Goal: Navigation & Orientation: Find specific page/section

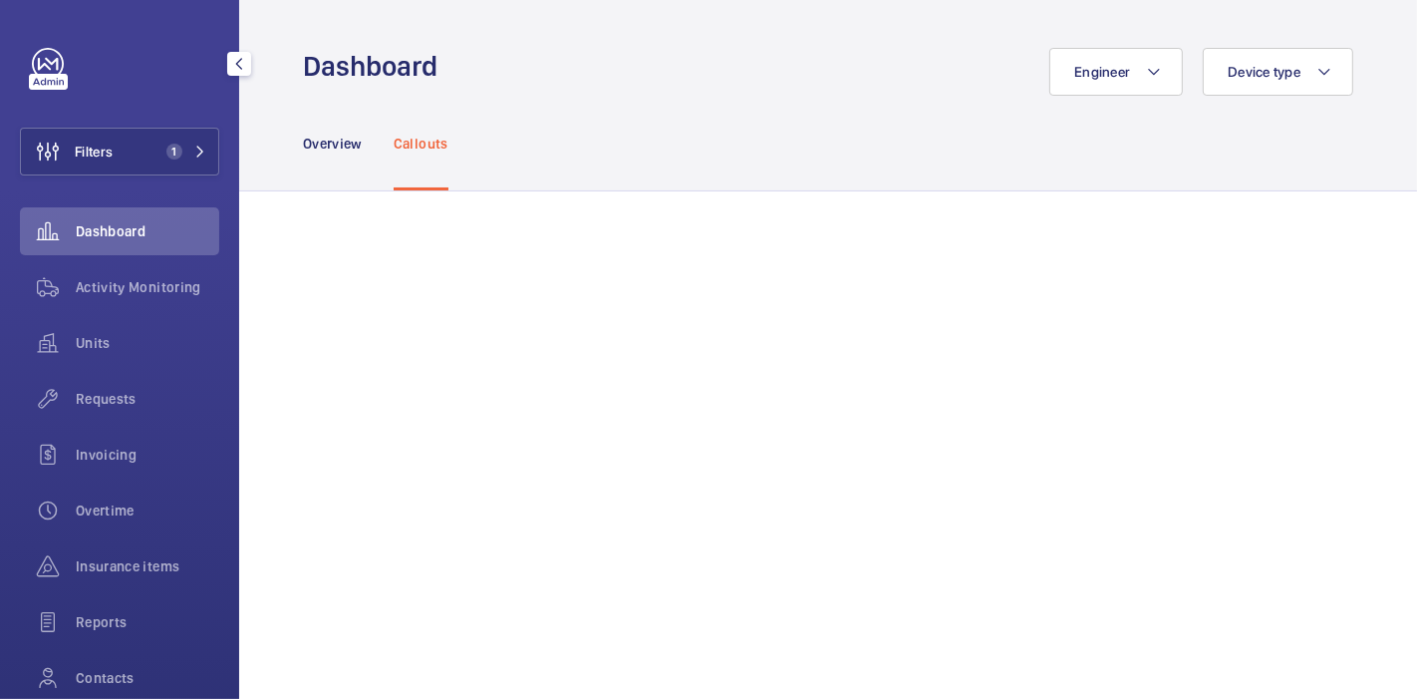
click at [158, 157] on span "1" at bounding box center [170, 152] width 24 height 16
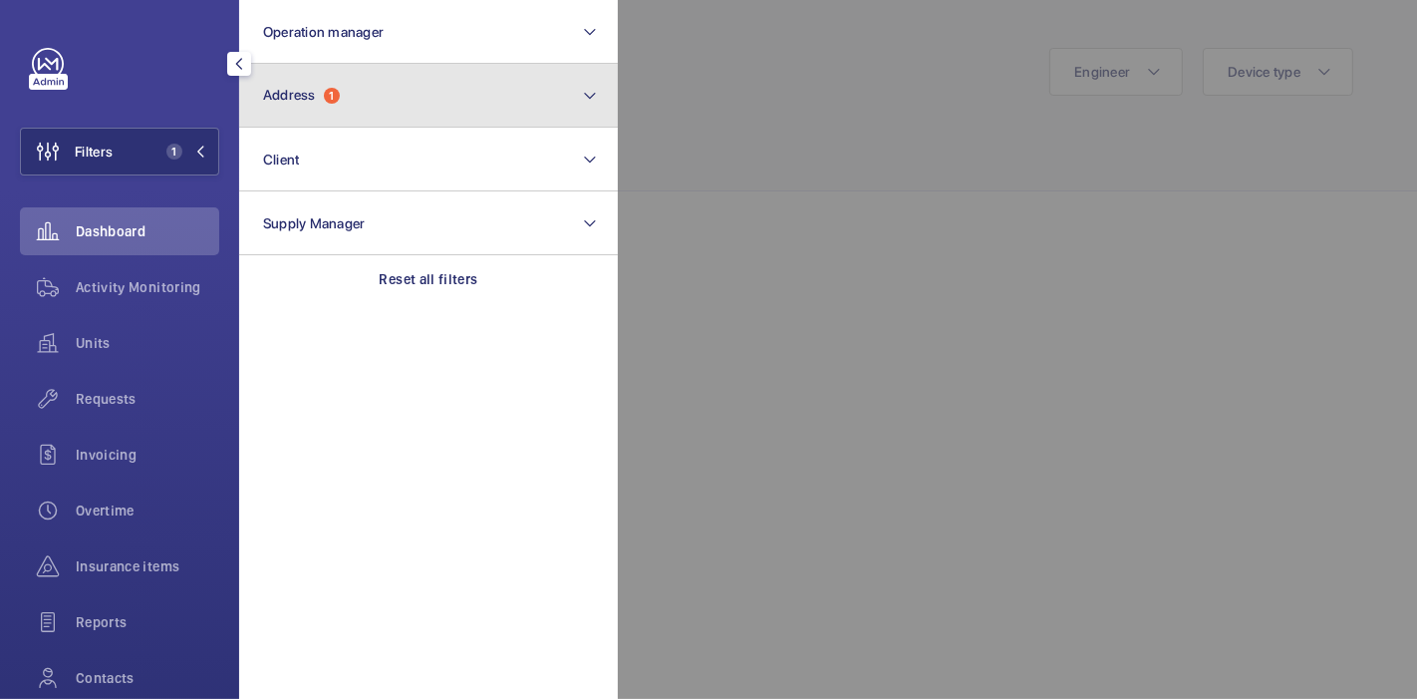
click at [387, 98] on button "Address 1" at bounding box center [428, 96] width 379 height 64
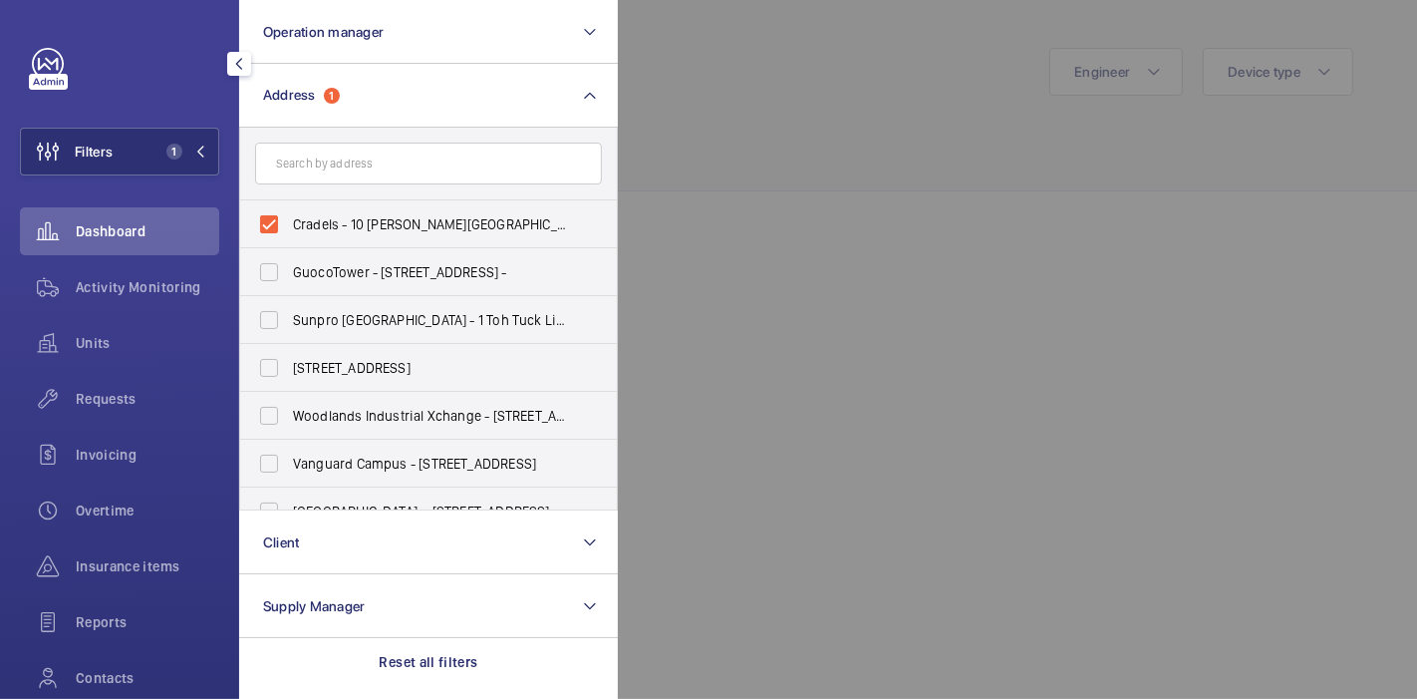
click at [277, 223] on label "Cradels - 10 Lor Limau, SINGAPORE 328754" at bounding box center [413, 224] width 347 height 48
click at [277, 223] on input "Cradels - 10 Lor Limau, SINGAPORE 328754" at bounding box center [269, 224] width 40 height 40
checkbox input "false"
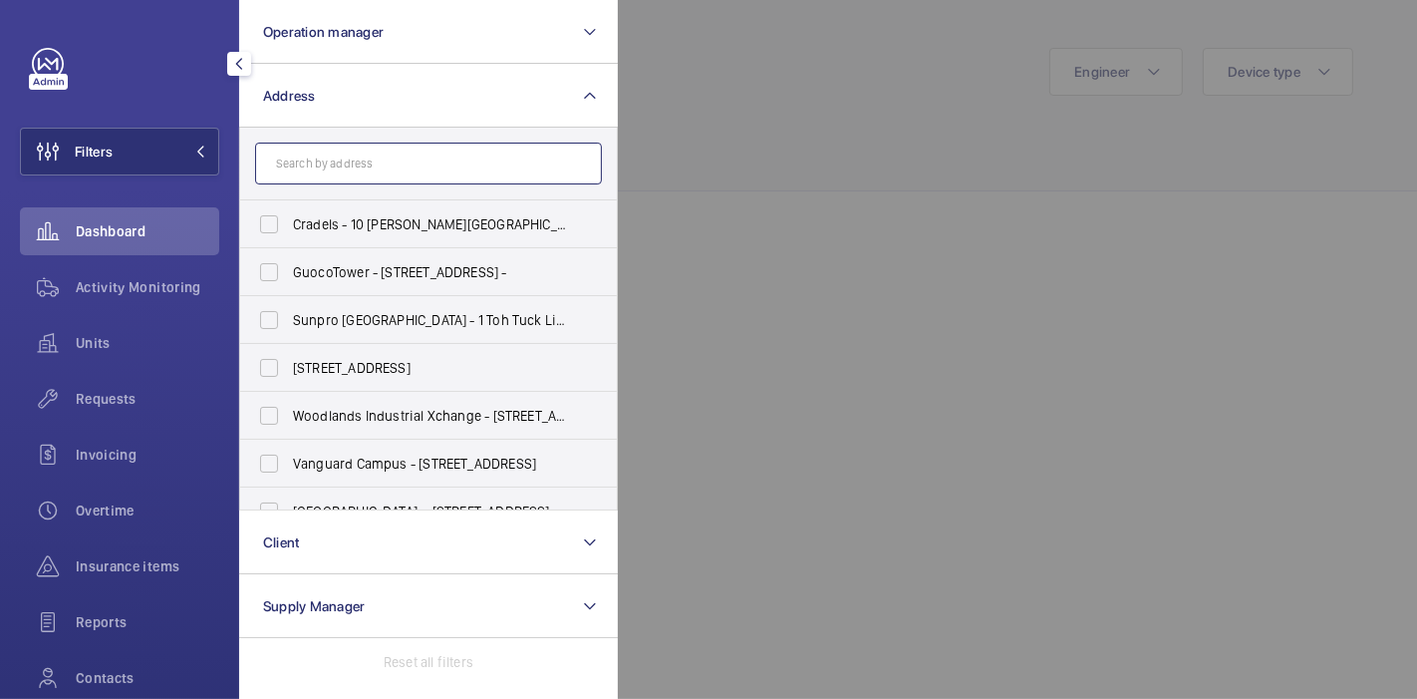
click at [354, 169] on input "text" at bounding box center [428, 164] width 347 height 42
type input "y"
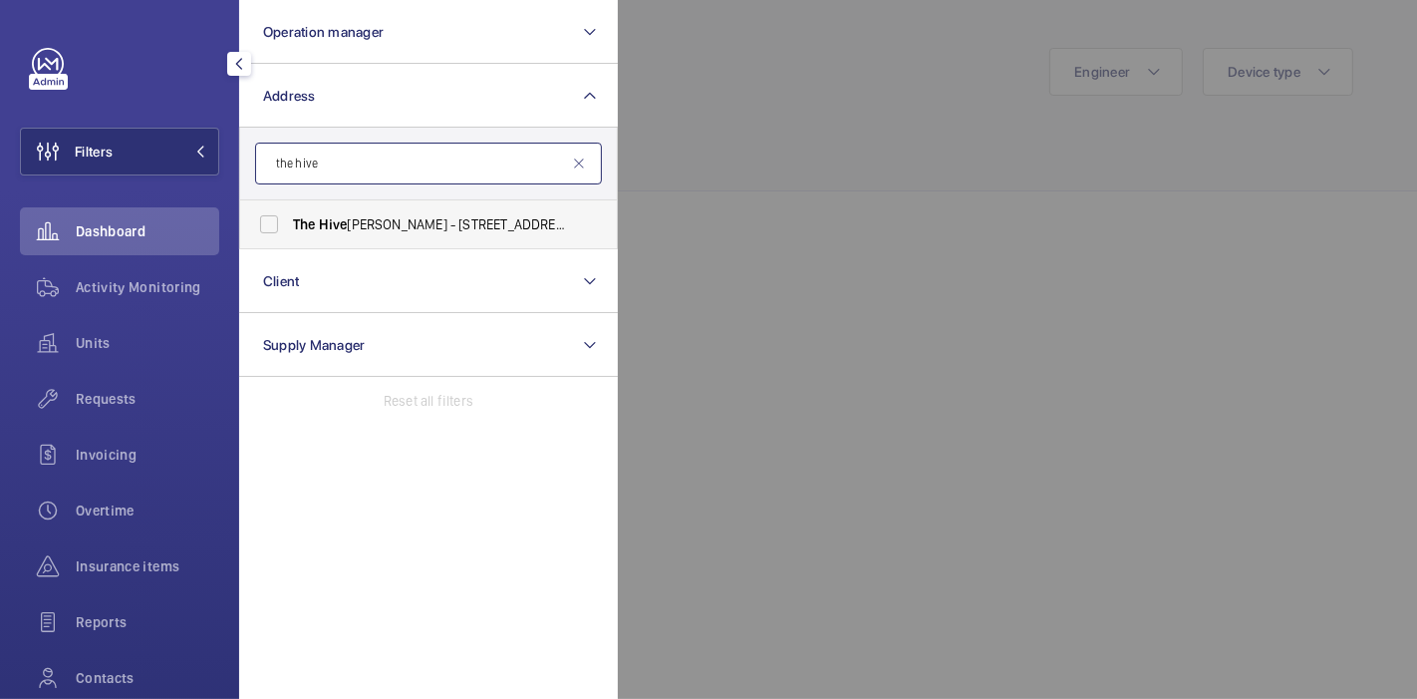
type input "the hive"
click at [273, 226] on label "The Hive Carpenter - 36 Carpenter St ( THE HIVE ), SINGAPORE 059915" at bounding box center [413, 224] width 347 height 48
click at [273, 226] on input "The Hive Carpenter - 36 Carpenter St ( THE HIVE ), SINGAPORE 059915" at bounding box center [269, 224] width 40 height 40
checkbox input "true"
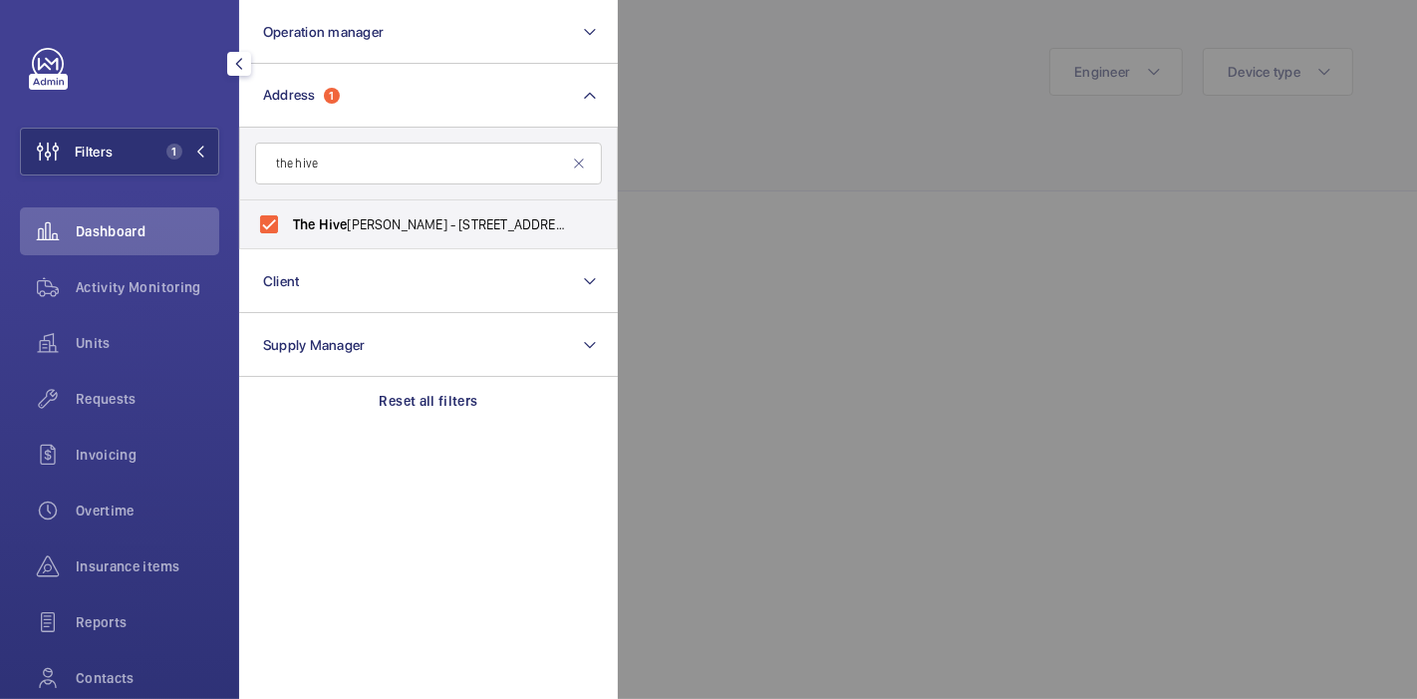
click at [692, 136] on div at bounding box center [1326, 349] width 1417 height 699
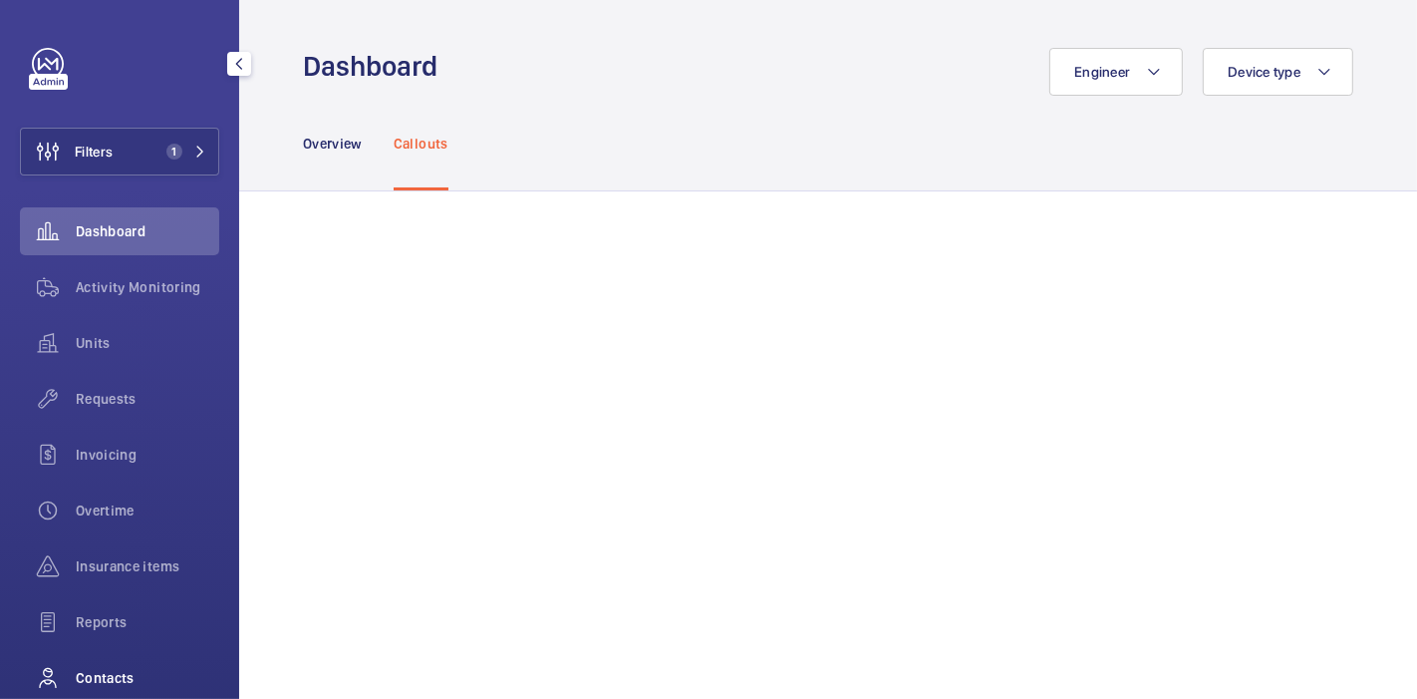
click at [108, 665] on div "Contacts" at bounding box center [119, 678] width 199 height 48
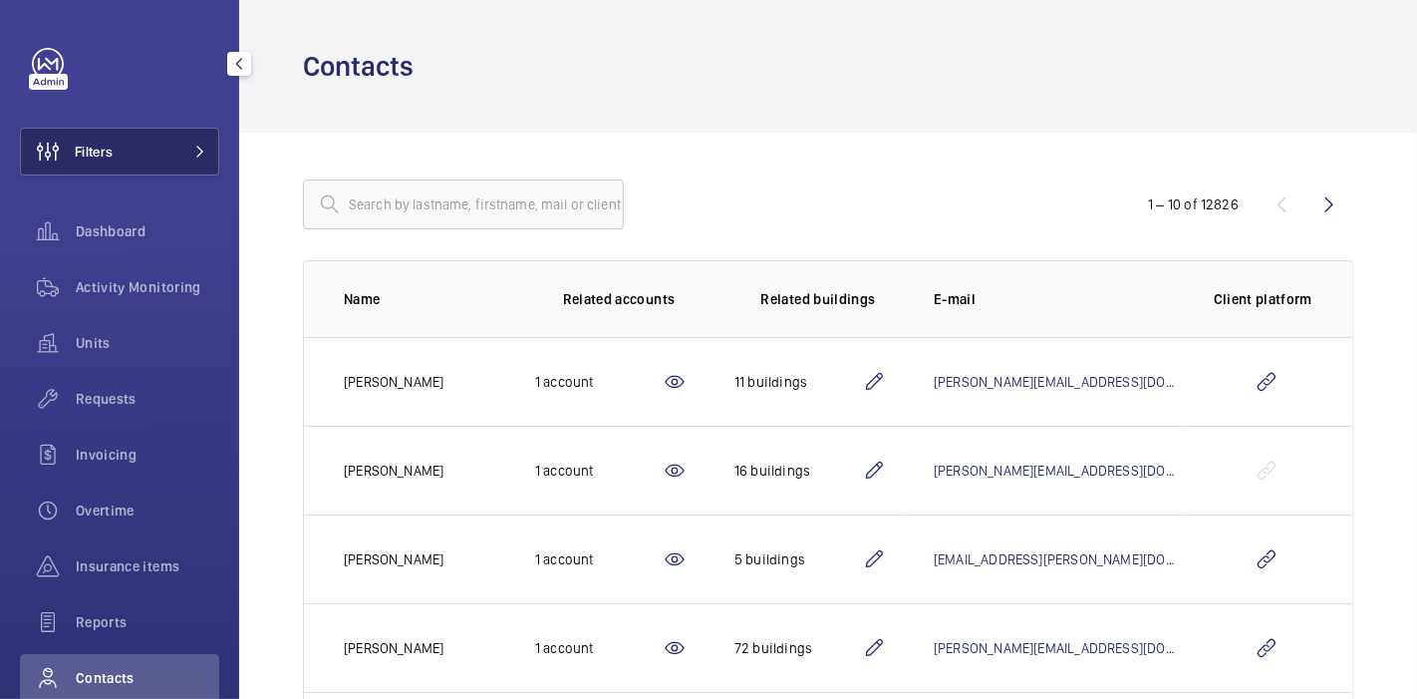
click at [128, 147] on button "Filters" at bounding box center [119, 152] width 199 height 48
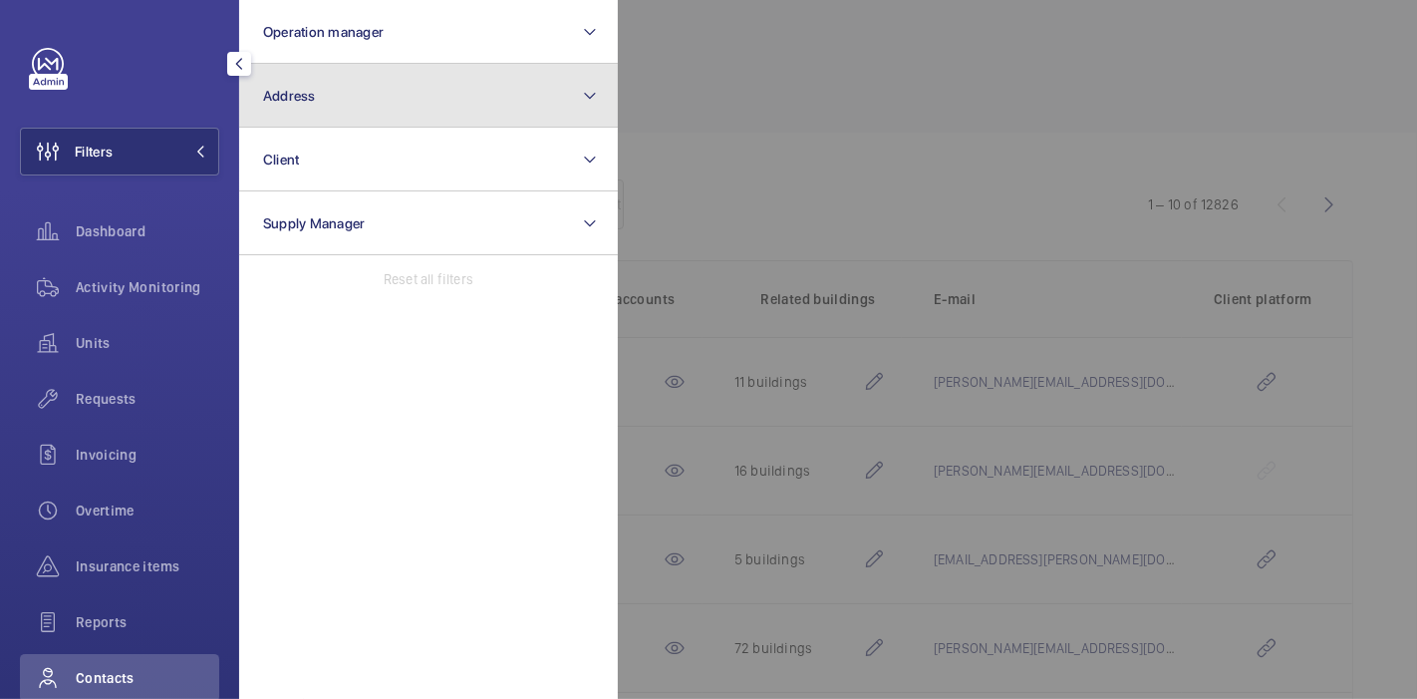
click at [470, 118] on button "Address" at bounding box center [428, 96] width 379 height 64
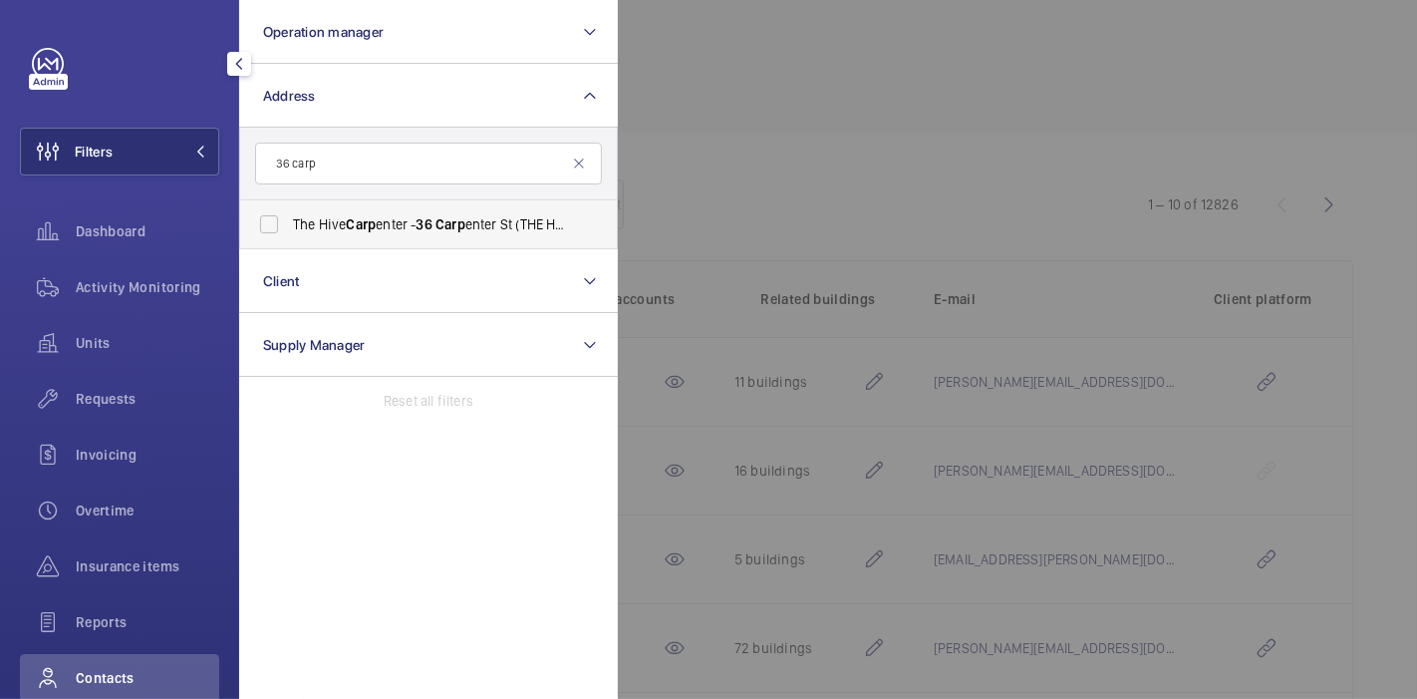
type input "36 carp"
click at [406, 222] on span "The Hive Carp enter - 36 Carp enter St (THE HIVE), SINGAPORE 059915" at bounding box center [430, 224] width 274 height 20
click at [289, 222] on input "The Hive Carp enter - 36 Carp enter St (THE HIVE), SINGAPORE 059915" at bounding box center [269, 224] width 40 height 40
checkbox input "true"
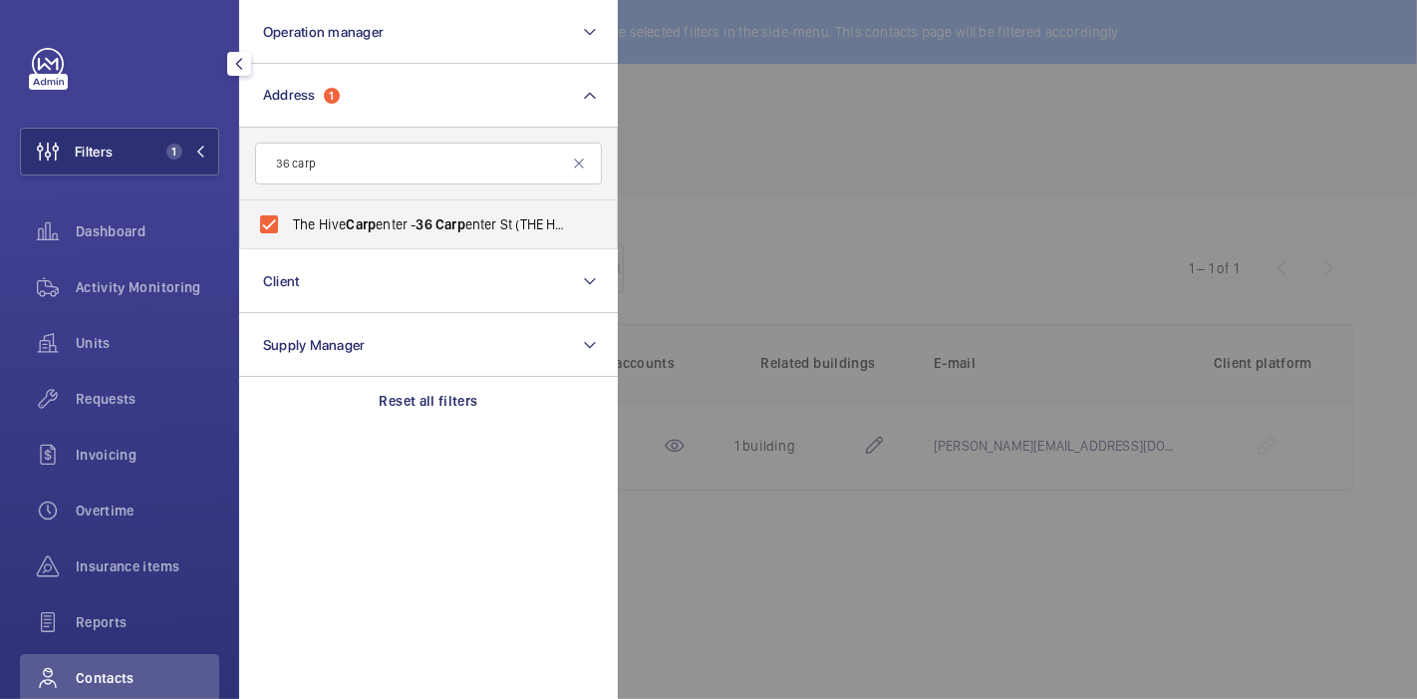
click at [638, 150] on div at bounding box center [1326, 349] width 1417 height 699
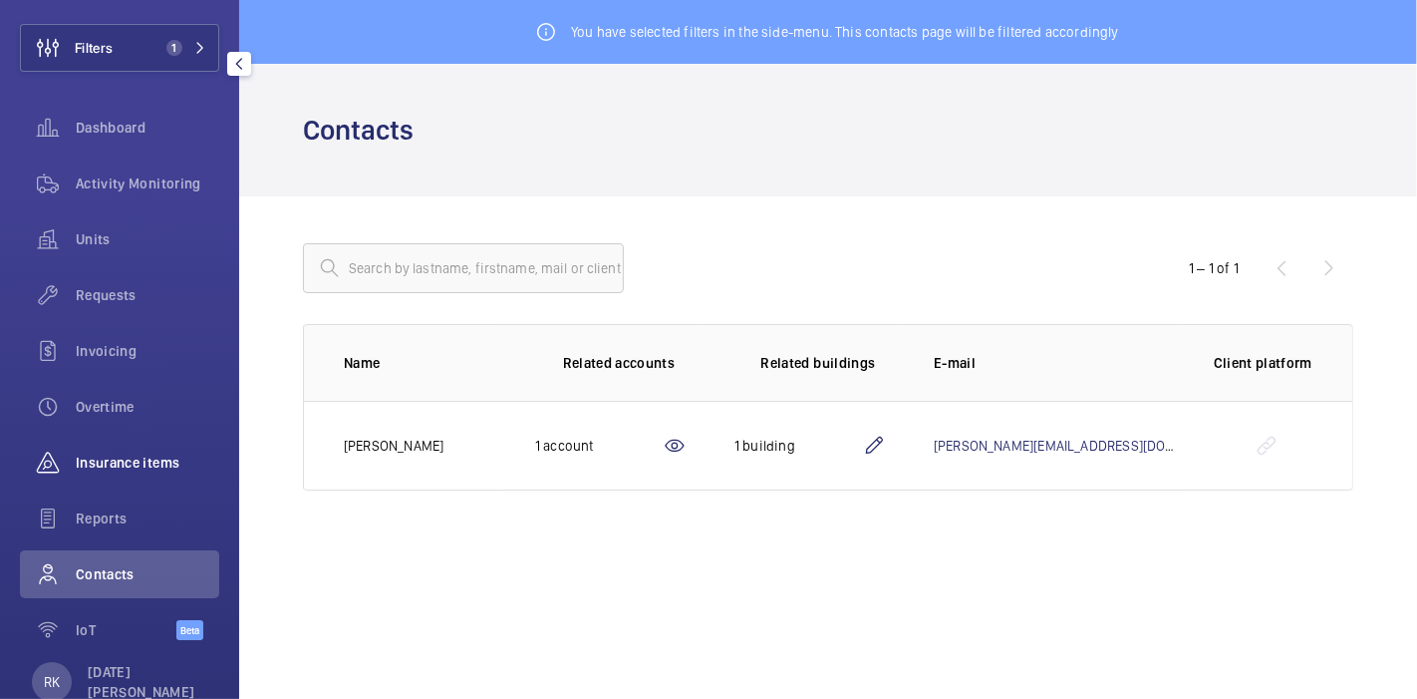
scroll to position [106, 0]
click at [137, 569] on span "Contacts" at bounding box center [148, 572] width 144 height 20
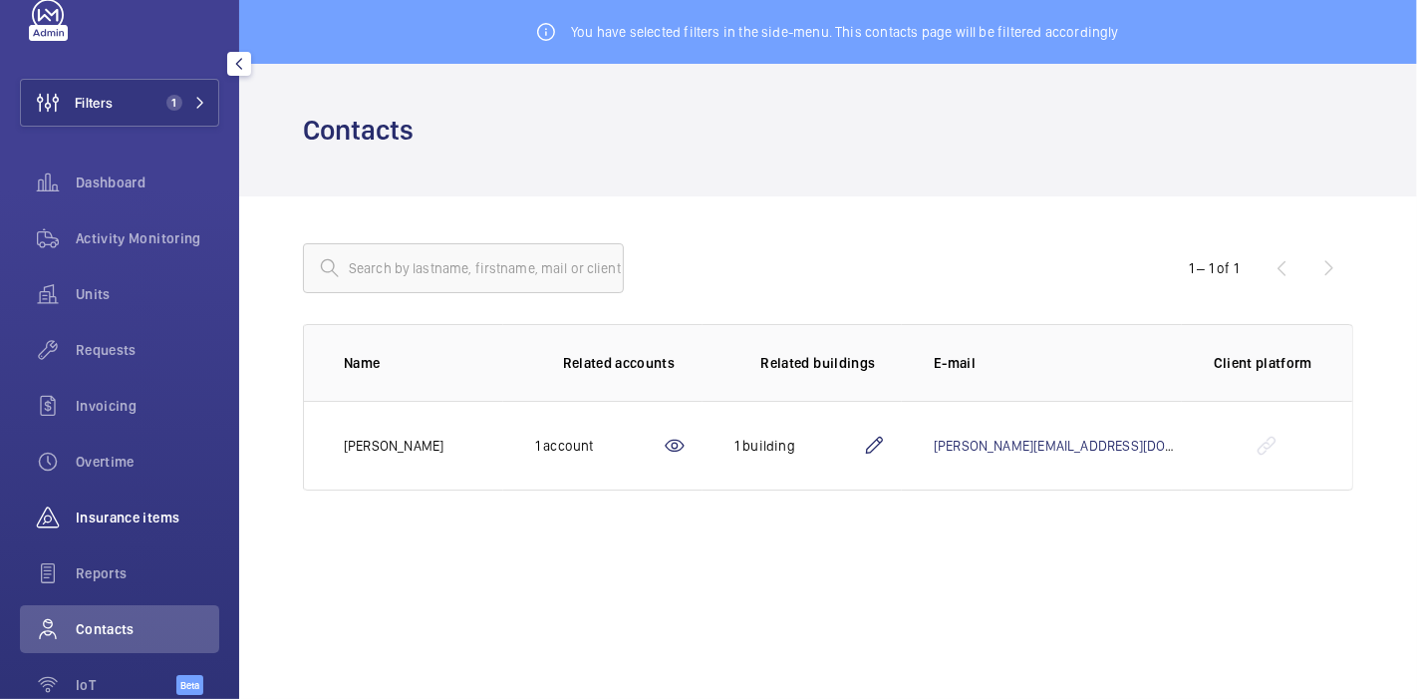
scroll to position [48, 0]
click at [143, 302] on span "Units" at bounding box center [148, 295] width 144 height 20
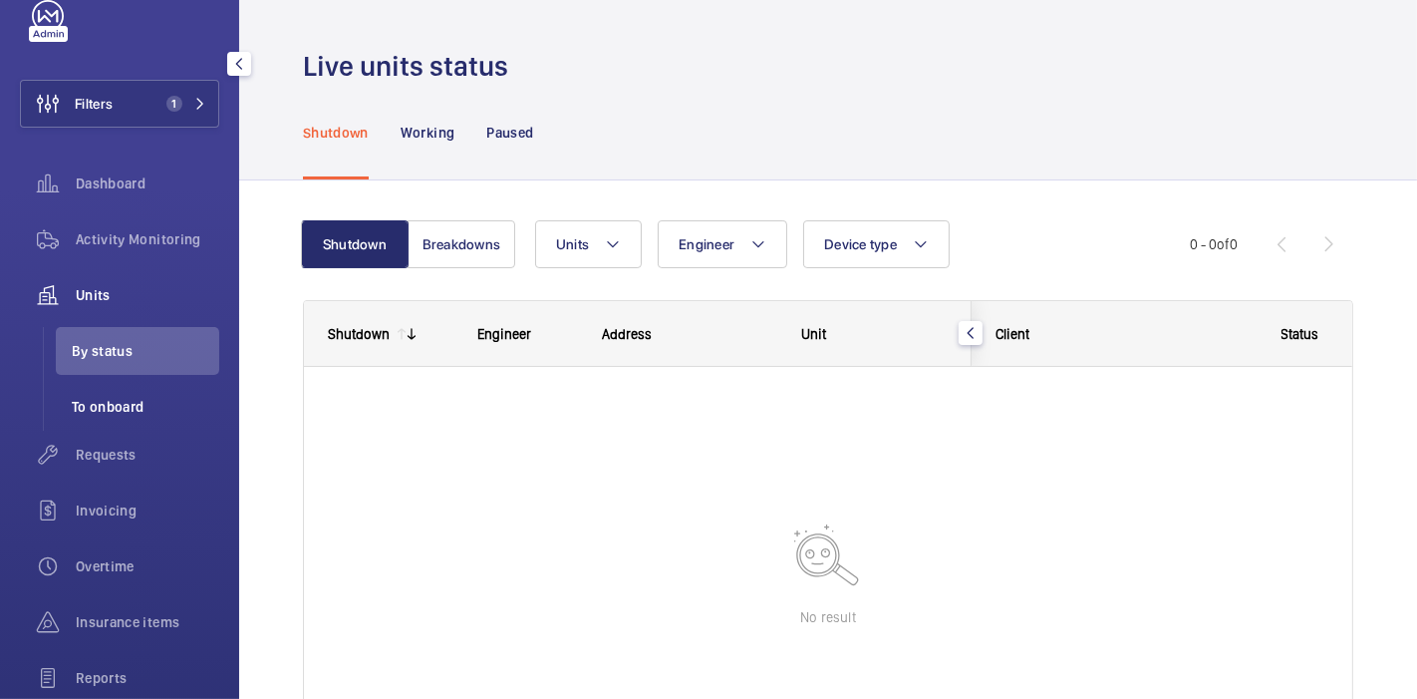
click at [134, 411] on span "To onboard" at bounding box center [146, 407] width 148 height 20
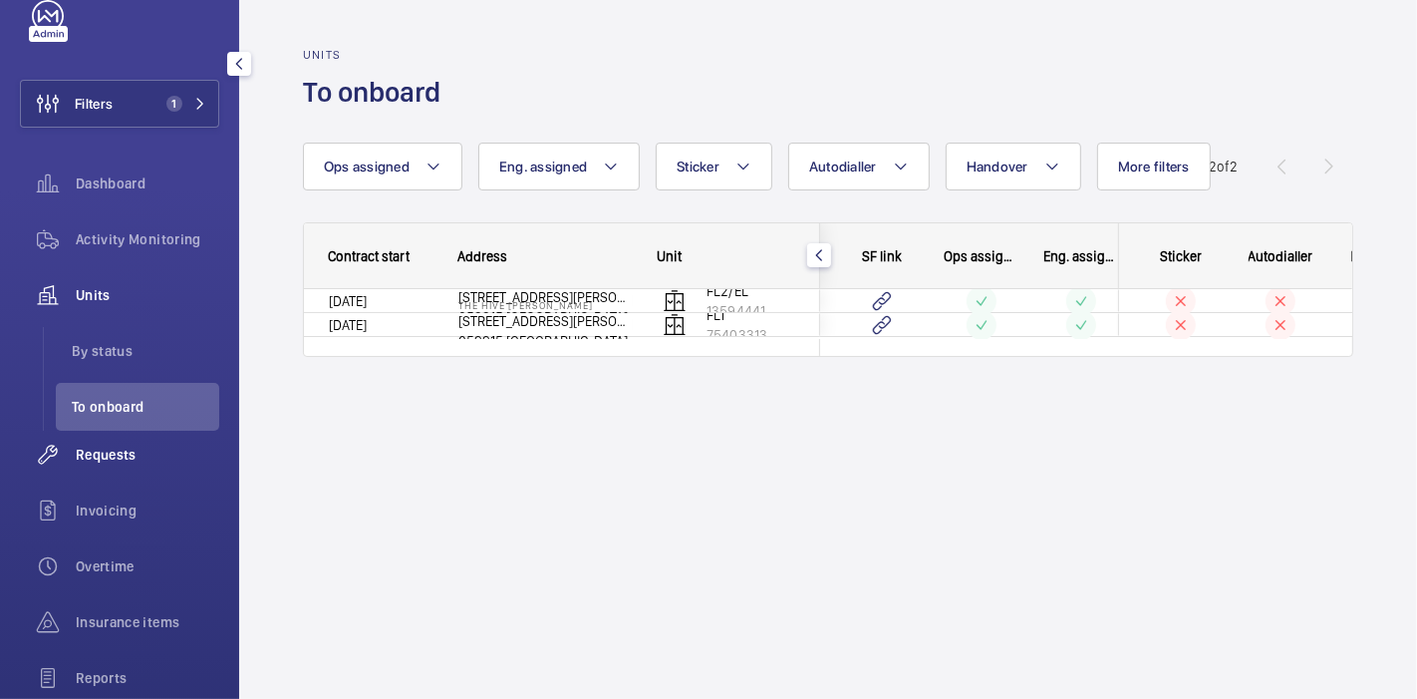
click at [128, 469] on div "Requests" at bounding box center [119, 455] width 199 height 48
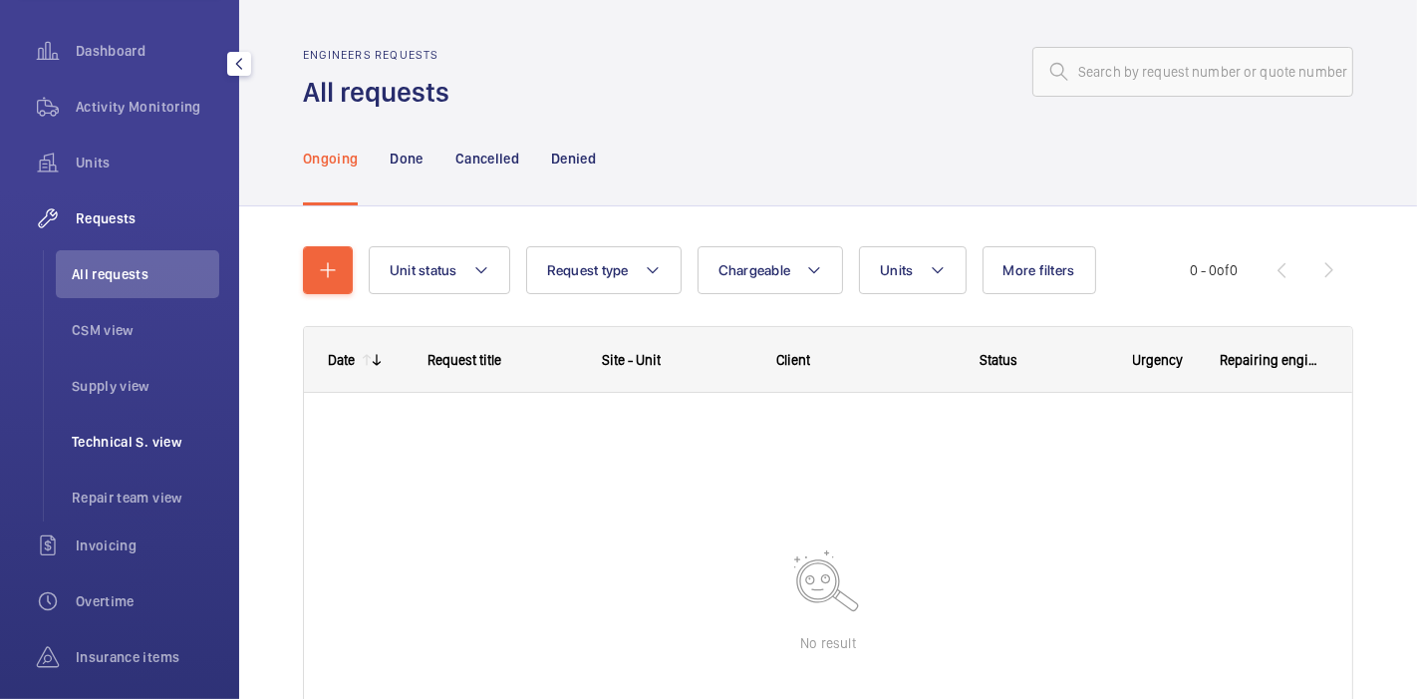
scroll to position [204, 0]
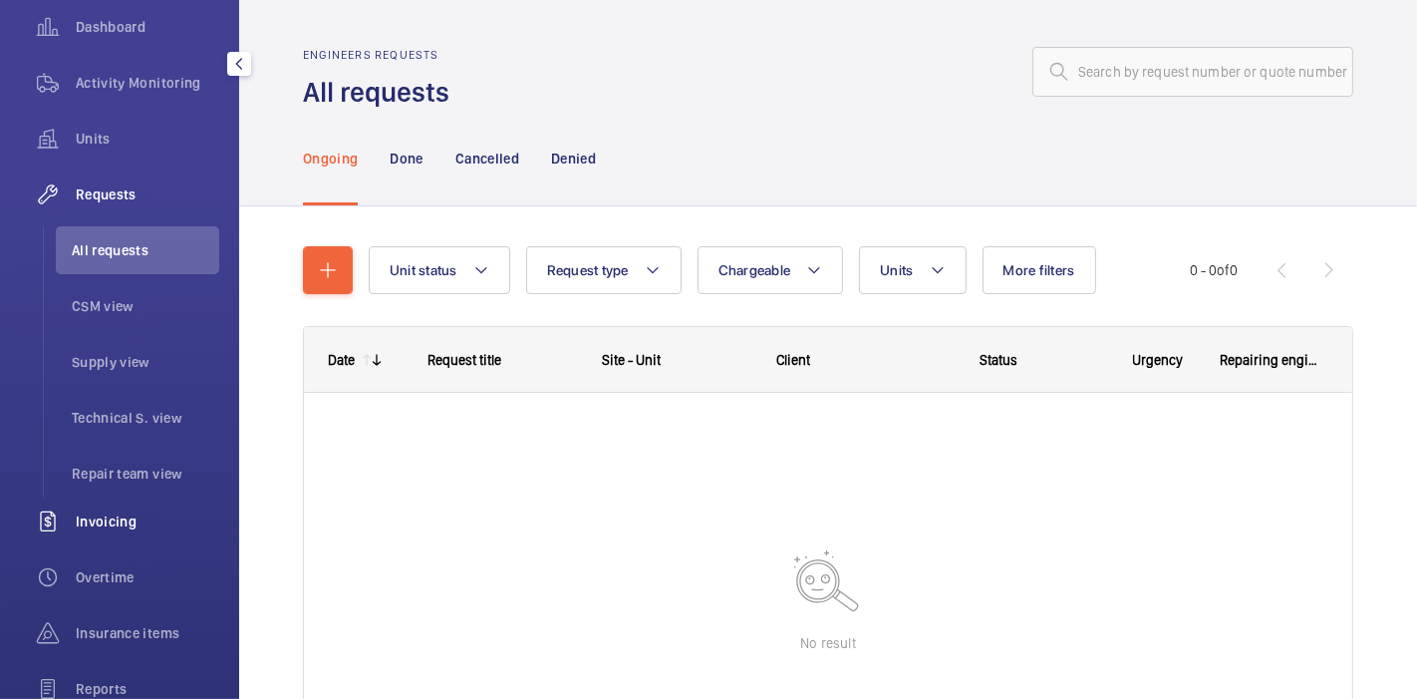
click at [115, 530] on div "Invoicing" at bounding box center [119, 521] width 199 height 48
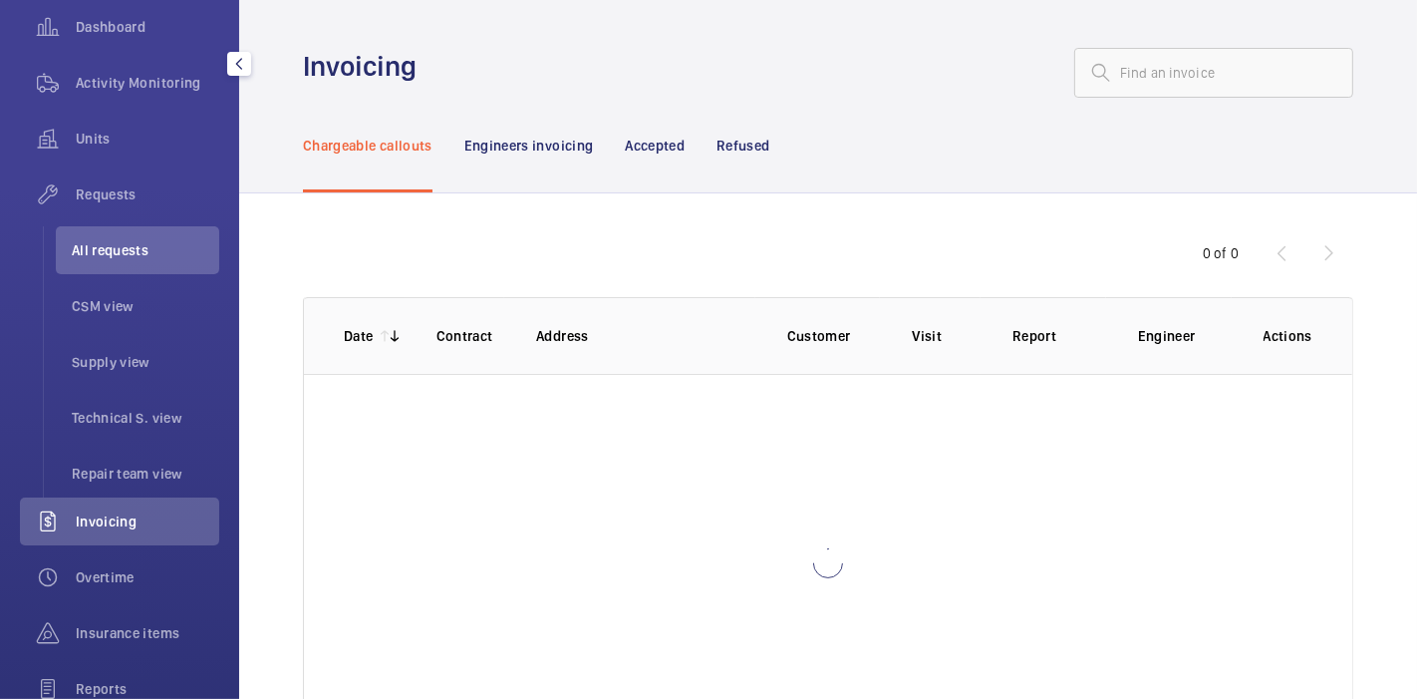
scroll to position [153, 0]
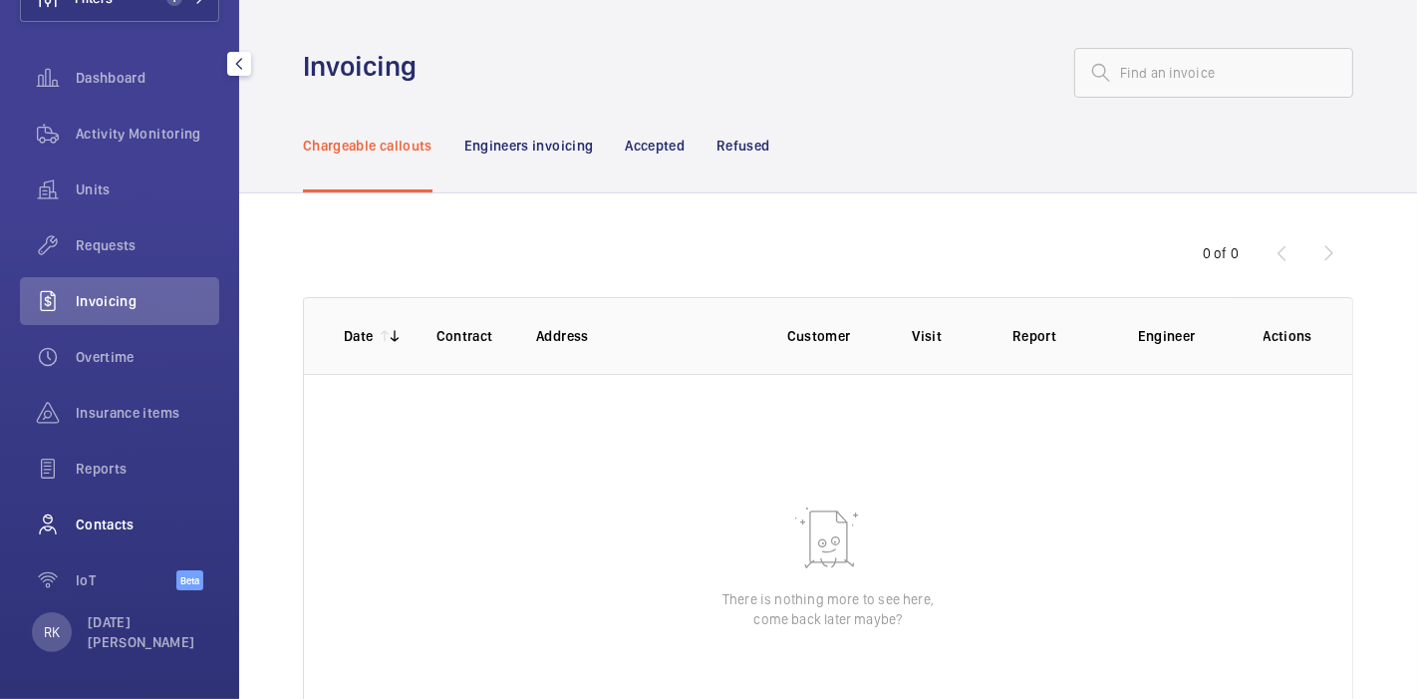
click at [115, 528] on span "Contacts" at bounding box center [148, 524] width 144 height 20
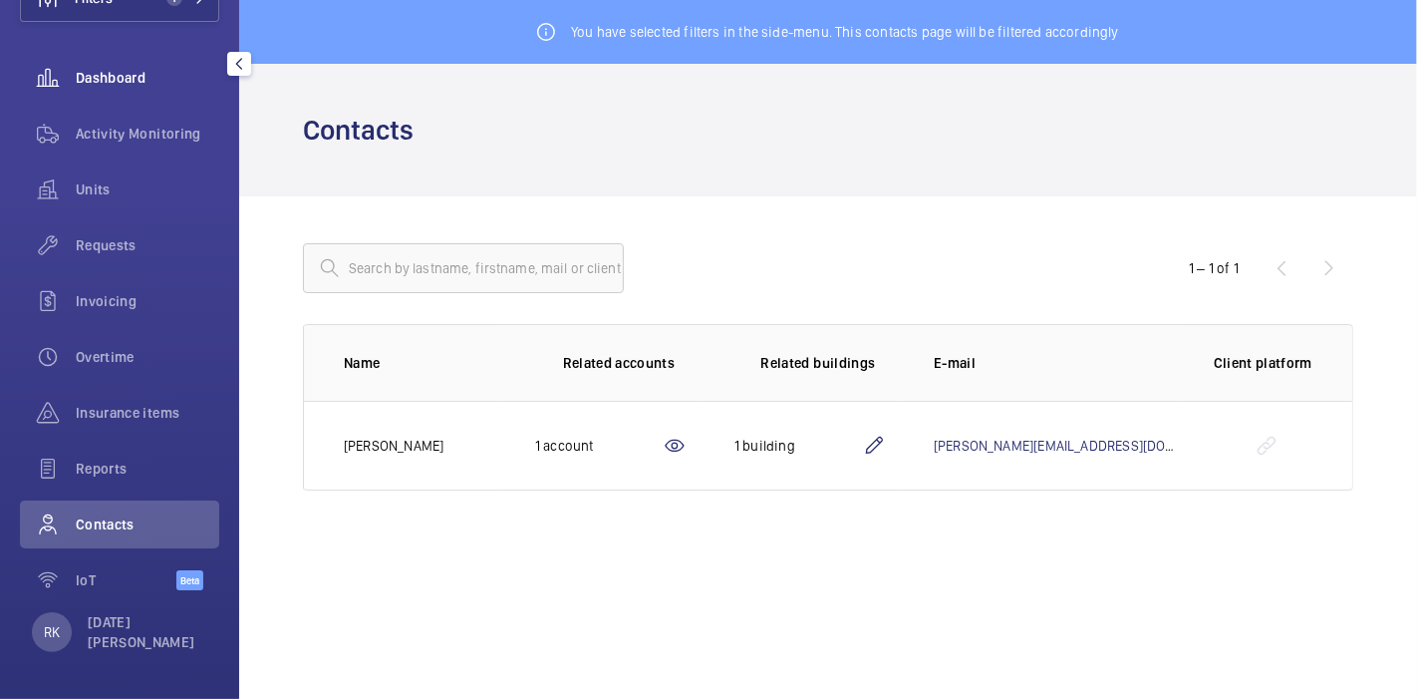
click at [115, 84] on span "Dashboard" at bounding box center [148, 78] width 144 height 20
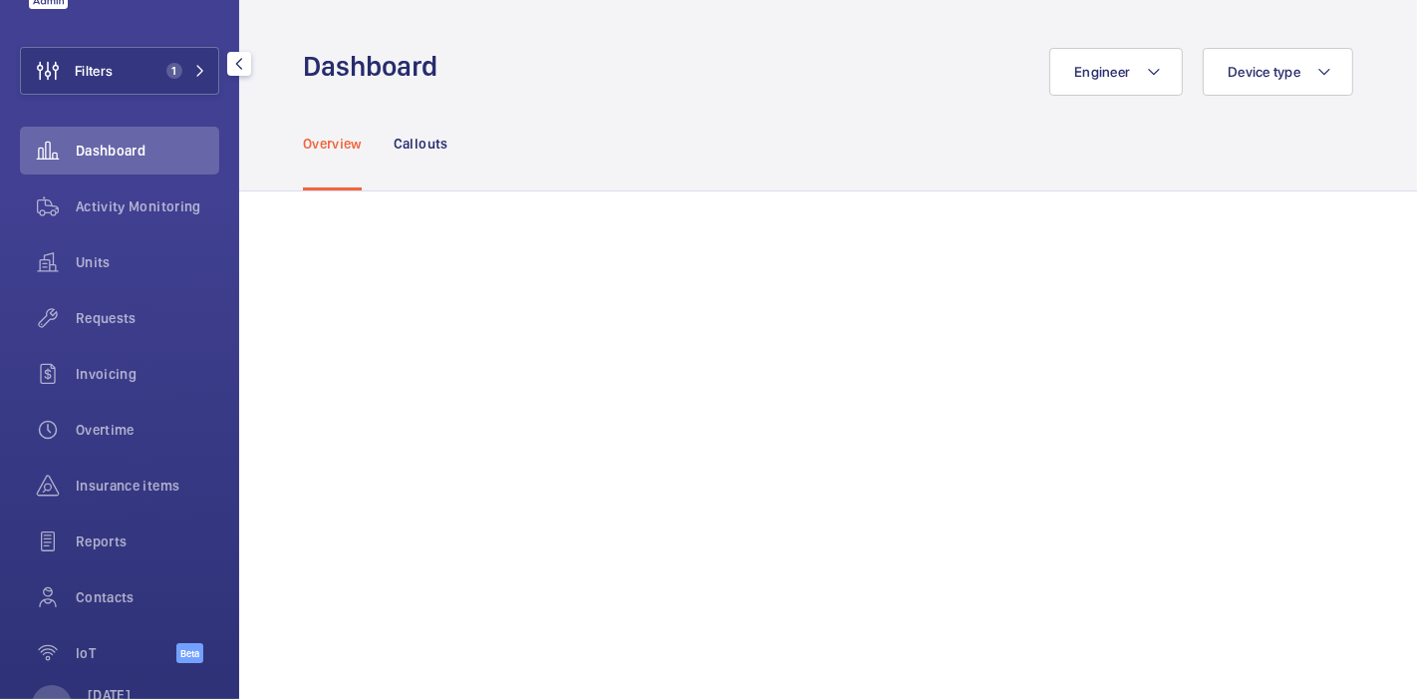
scroll to position [85, 0]
click at [166, 68] on span "1" at bounding box center [174, 67] width 16 height 16
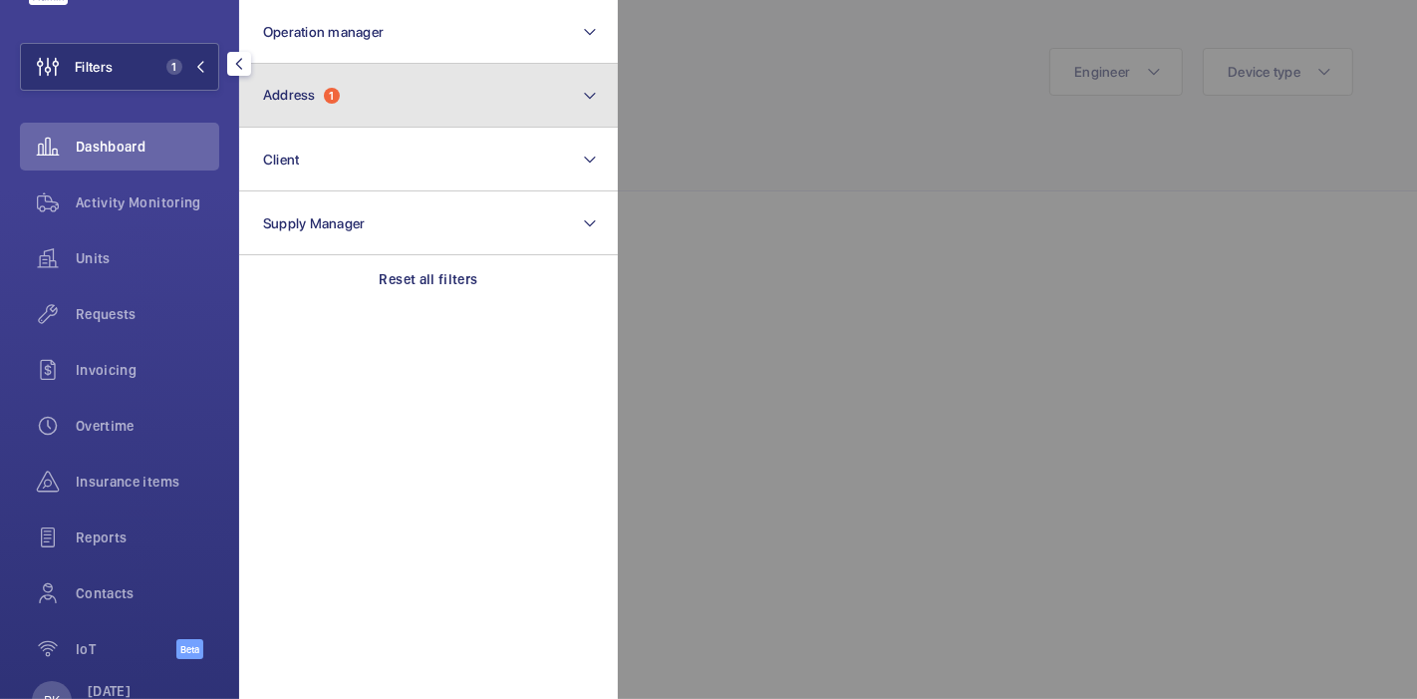
click at [350, 77] on button "Address 1" at bounding box center [428, 96] width 379 height 64
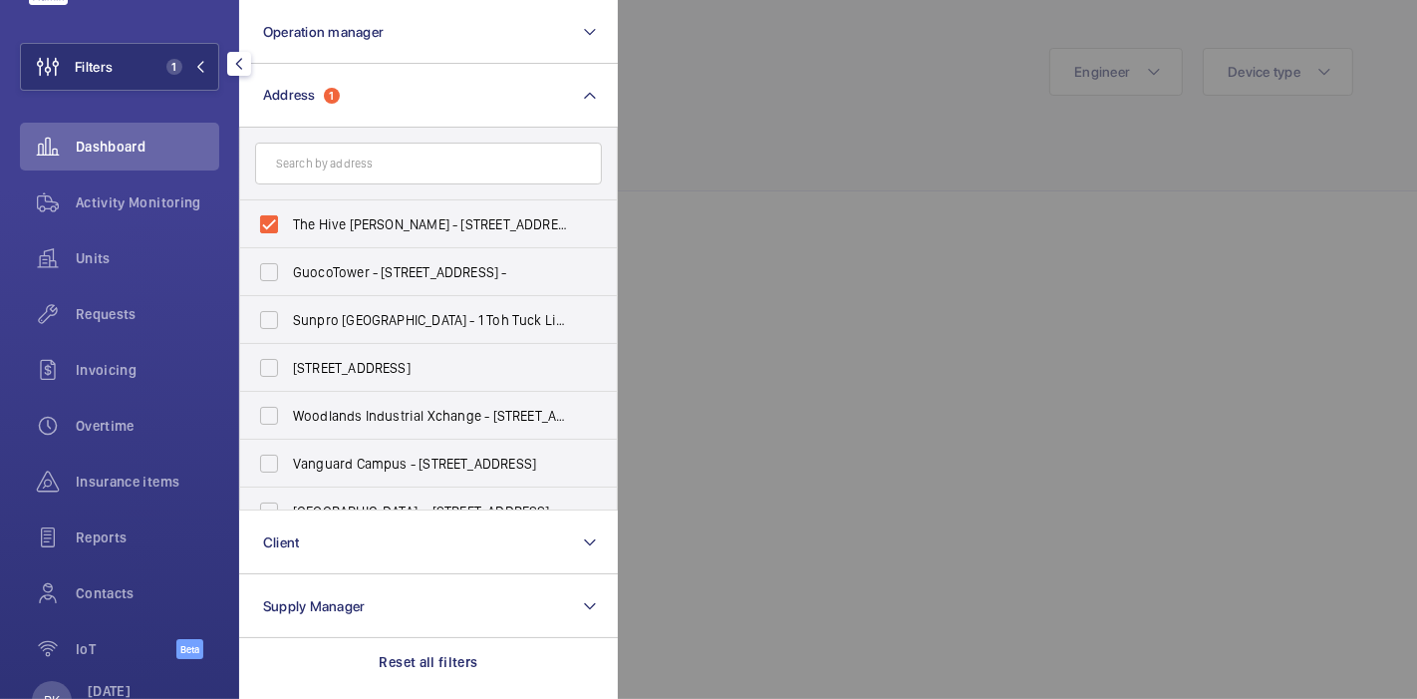
click at [640, 120] on div at bounding box center [1326, 349] width 1417 height 699
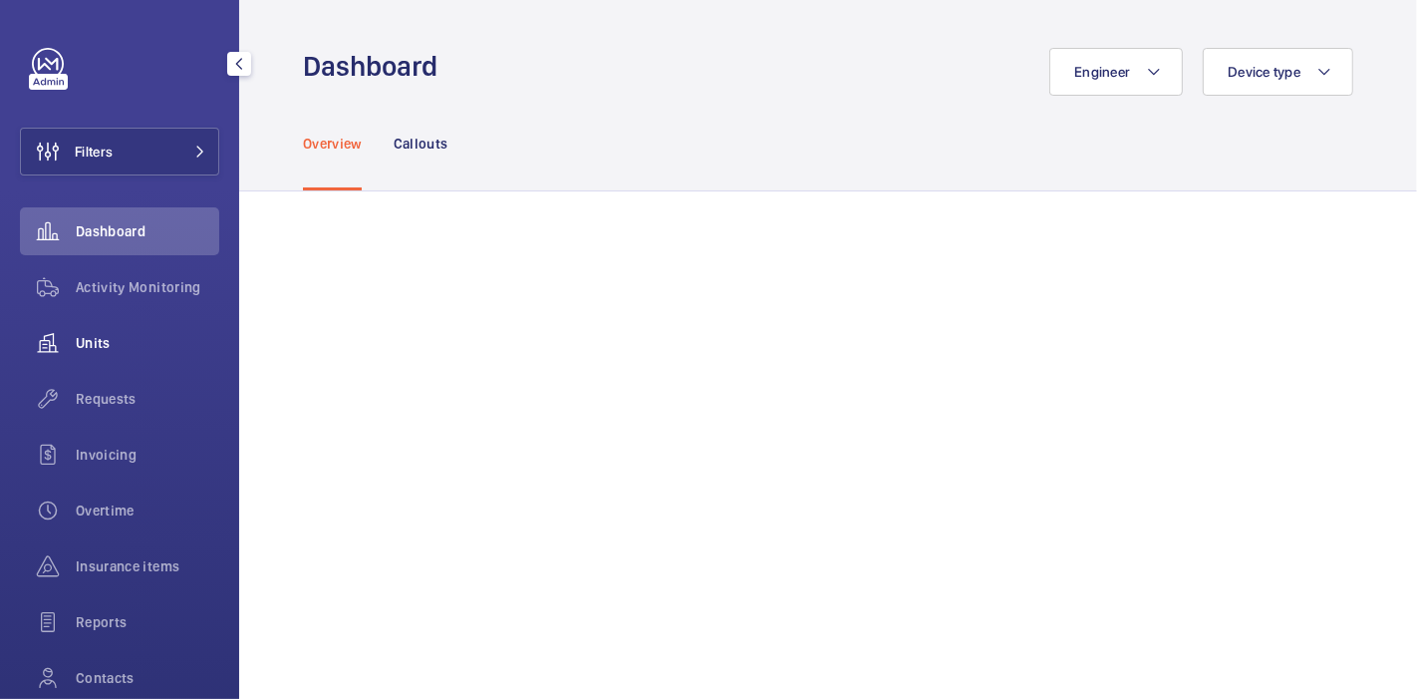
click at [130, 349] on span "Units" at bounding box center [148, 343] width 144 height 20
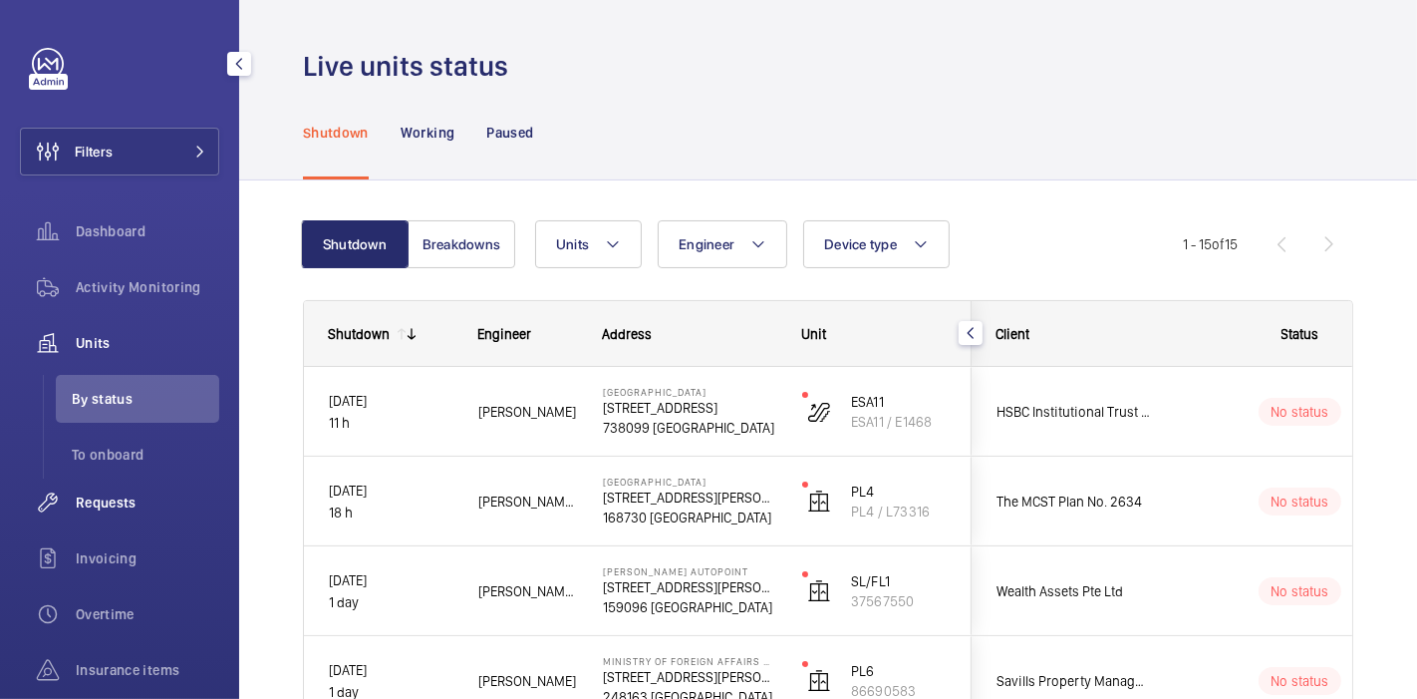
click at [168, 481] on div "Requests" at bounding box center [119, 502] width 199 height 48
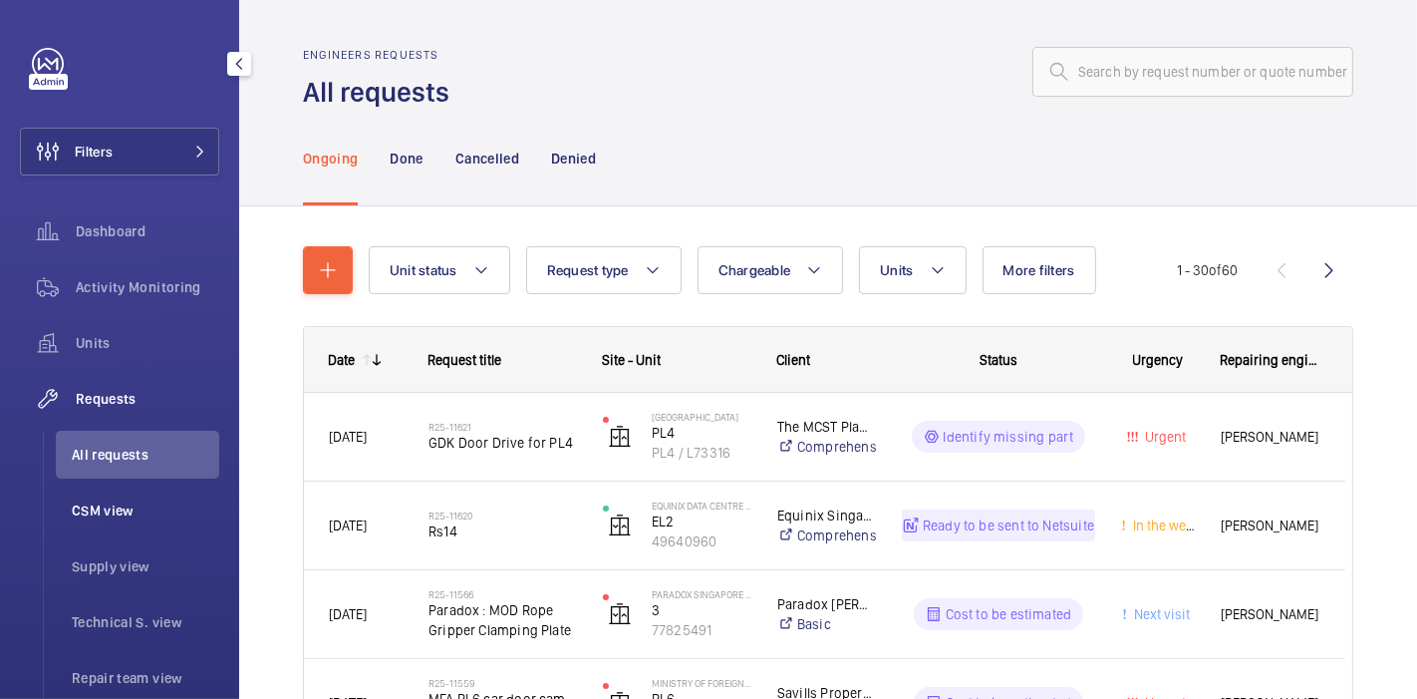
click at [167, 494] on li "CSM view" at bounding box center [137, 510] width 163 height 48
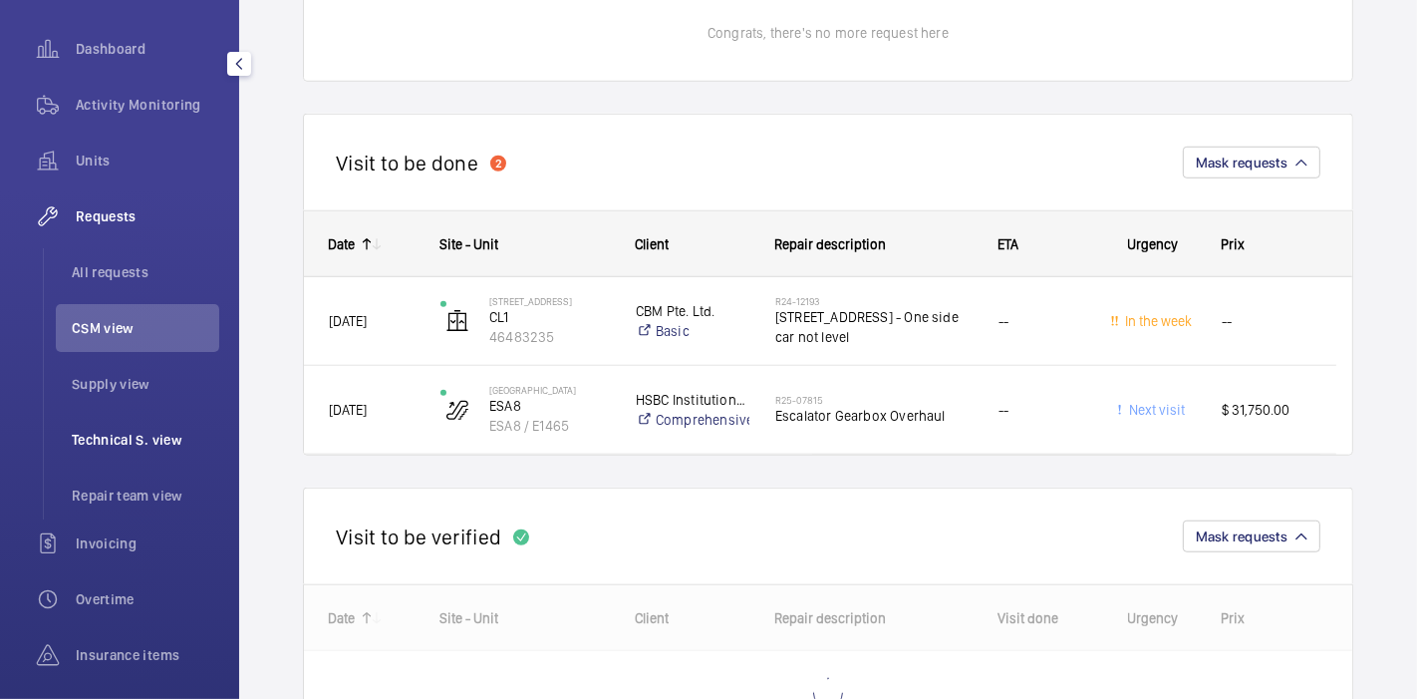
scroll to position [234, 0]
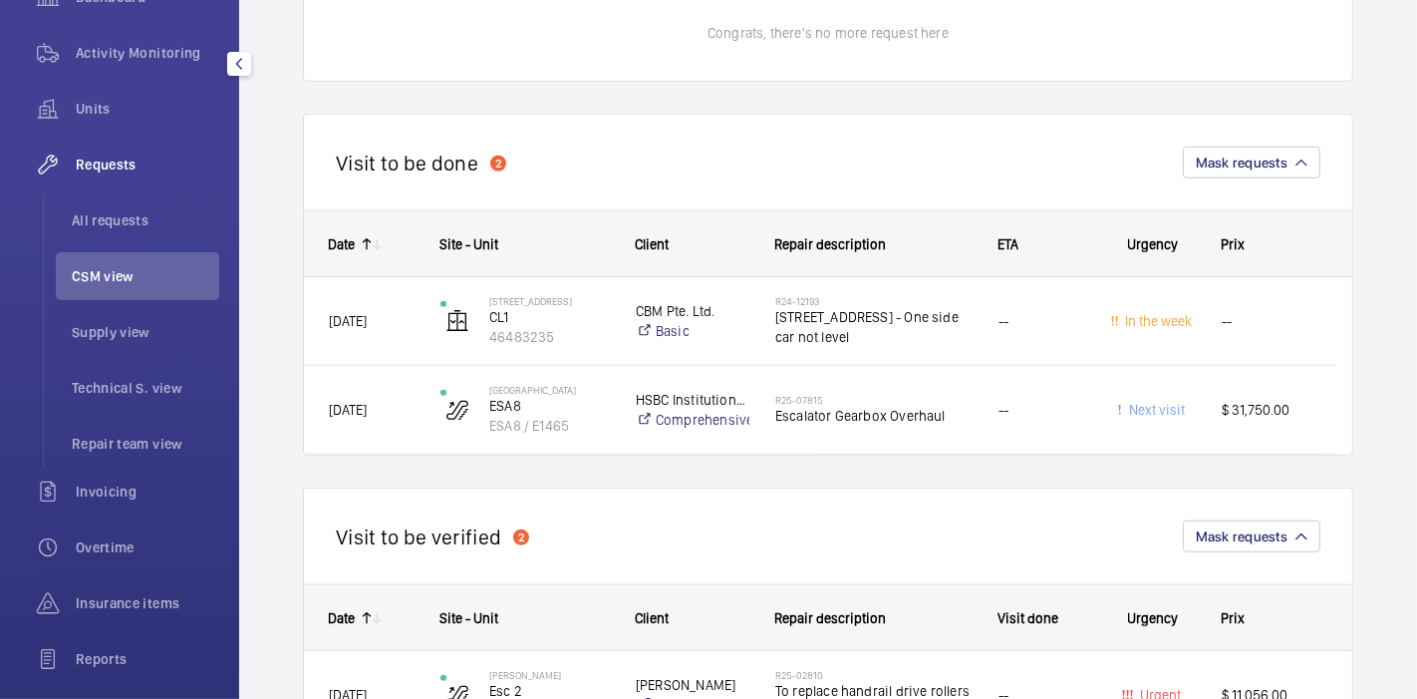
click at [119, 158] on span "Requests" at bounding box center [148, 164] width 144 height 20
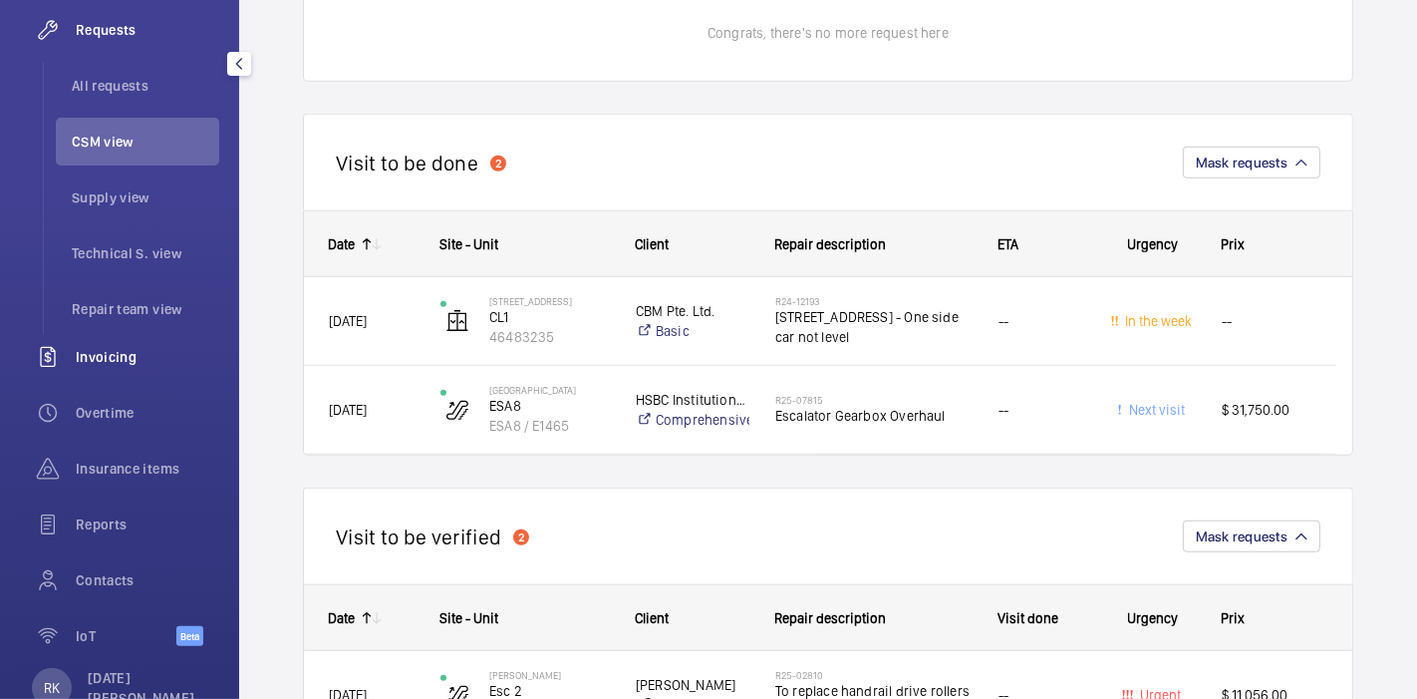
scroll to position [425, 0]
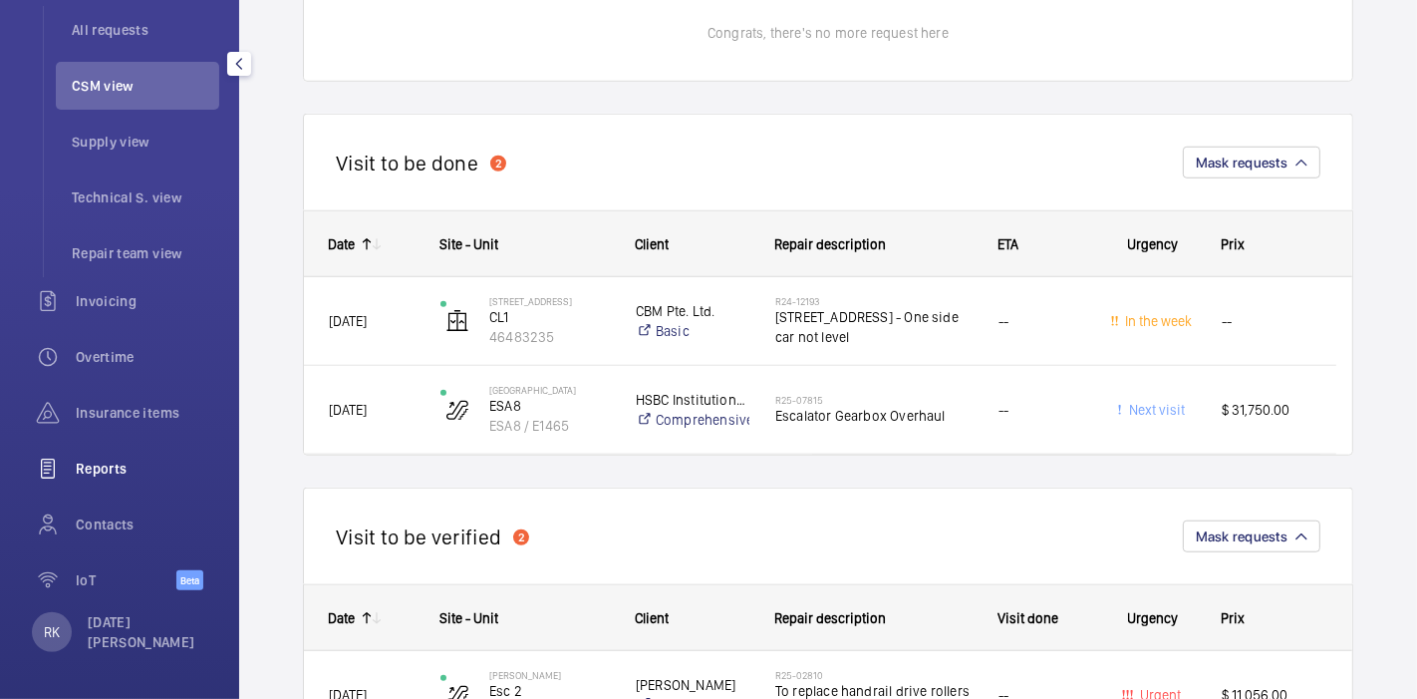
click at [108, 458] on span "Reports" at bounding box center [148, 468] width 144 height 20
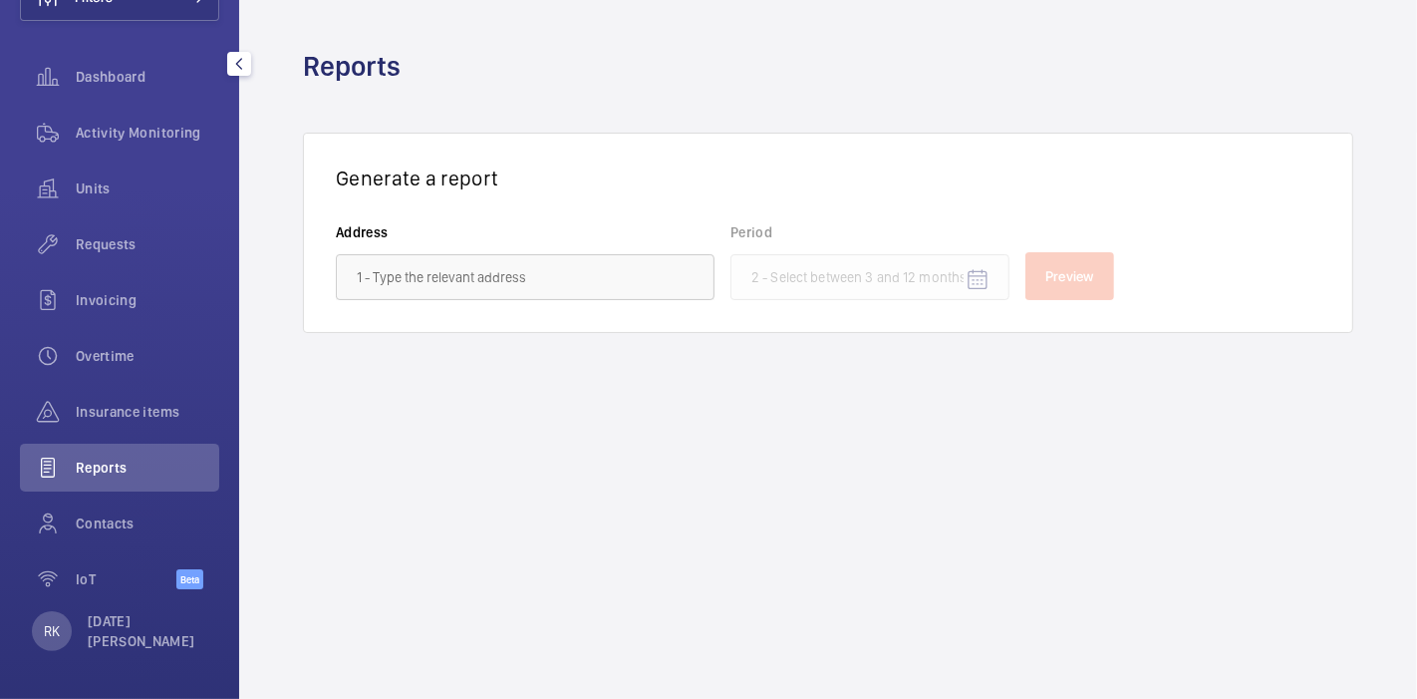
scroll to position [153, 0]
click at [137, 406] on span "Insurance items" at bounding box center [148, 413] width 144 height 20
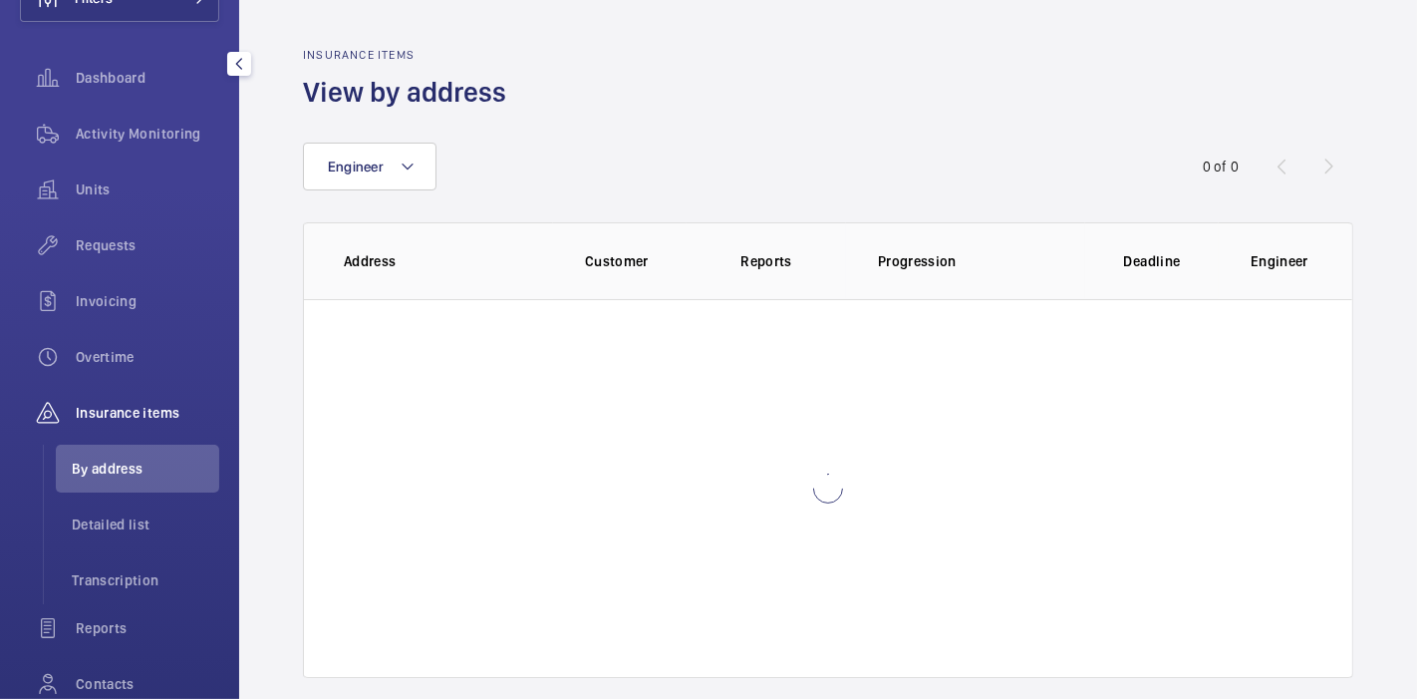
scroll to position [313, 0]
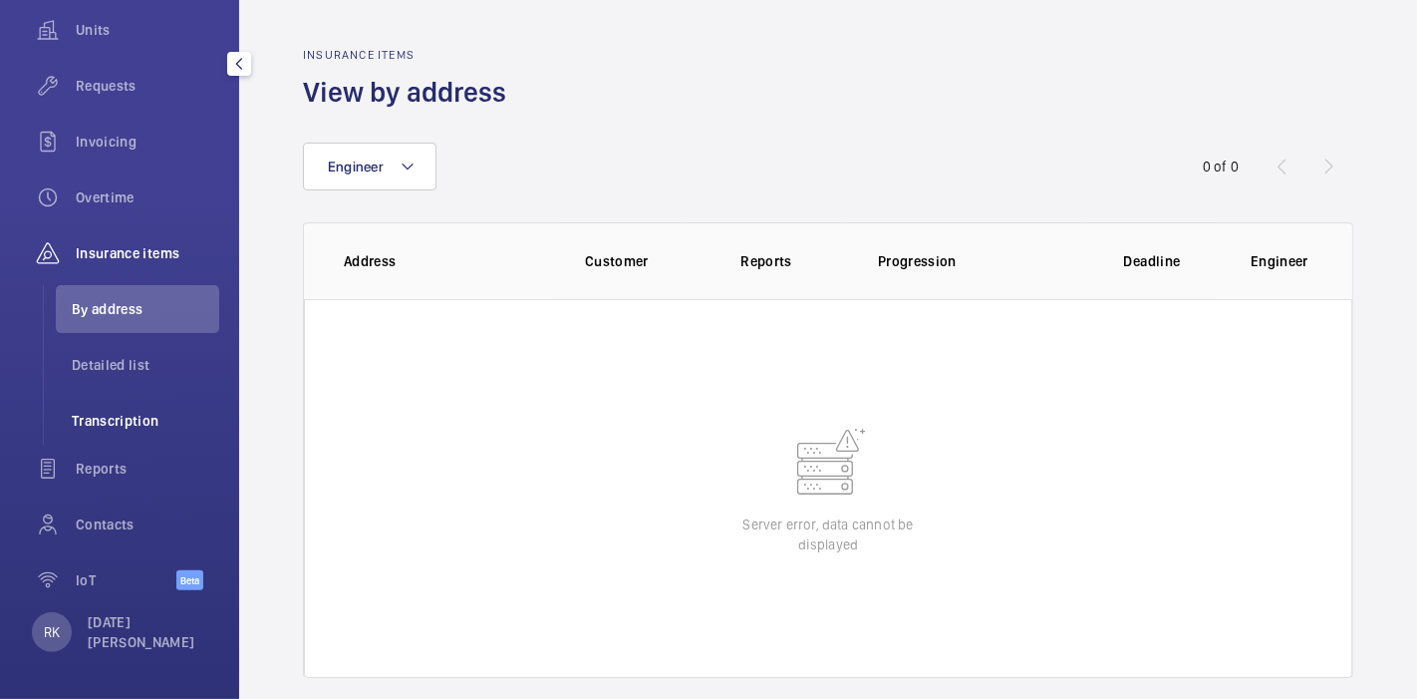
click at [138, 417] on span "Transcription" at bounding box center [146, 421] width 148 height 20
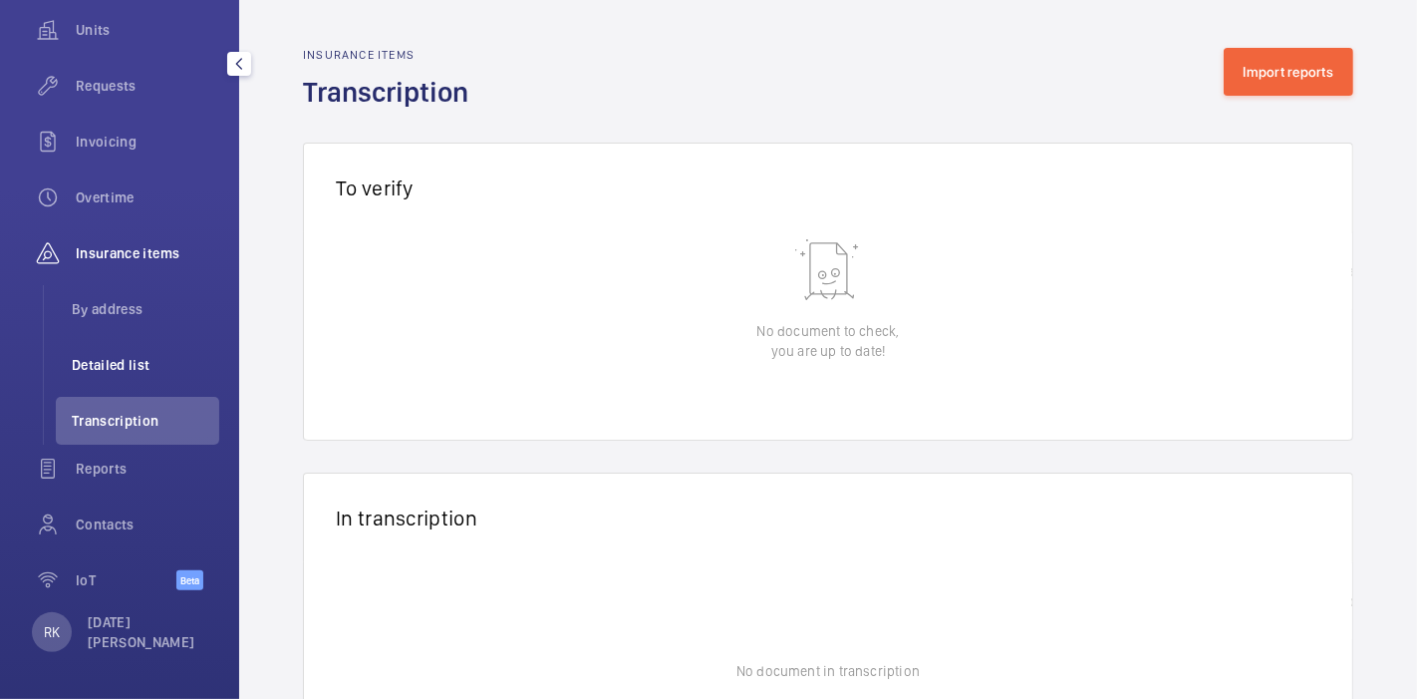
click at [136, 366] on span "Detailed list" at bounding box center [146, 365] width 148 height 20
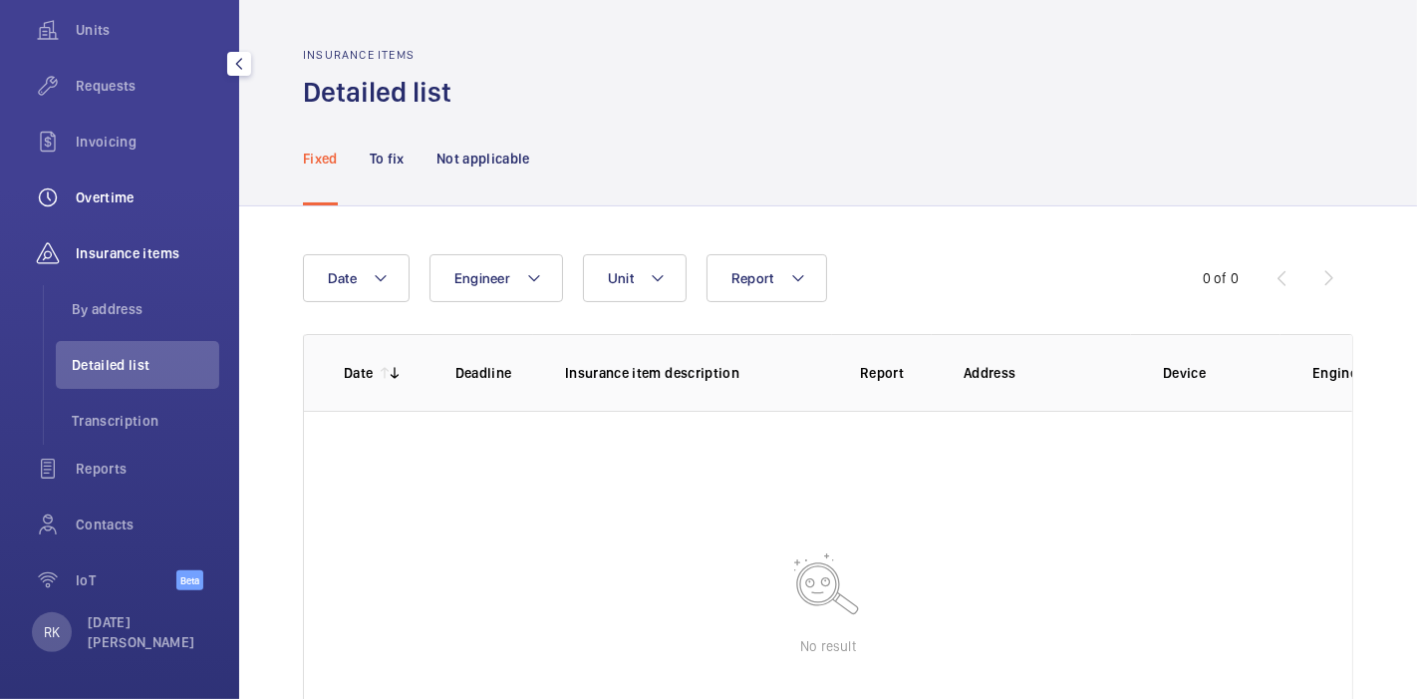
click at [127, 192] on span "Overtime" at bounding box center [148, 197] width 144 height 20
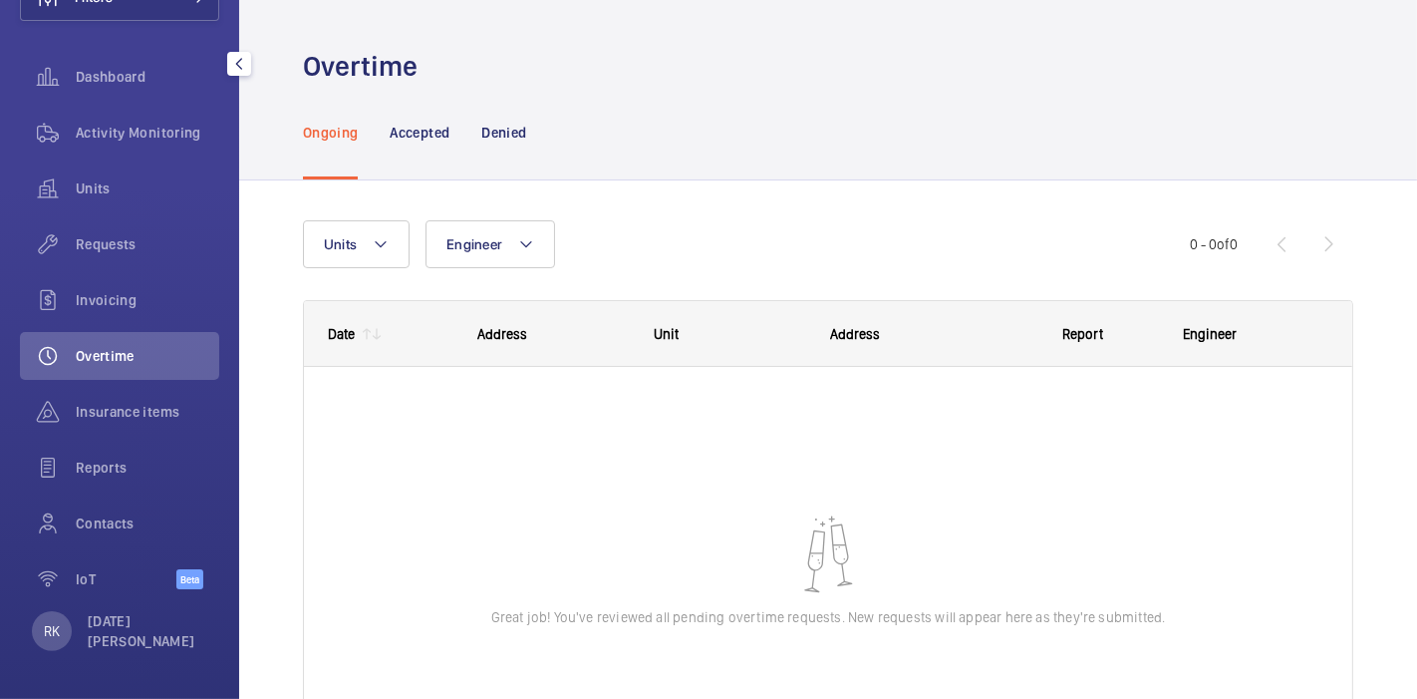
scroll to position [153, 0]
click at [134, 291] on span "Invoicing" at bounding box center [148, 301] width 144 height 20
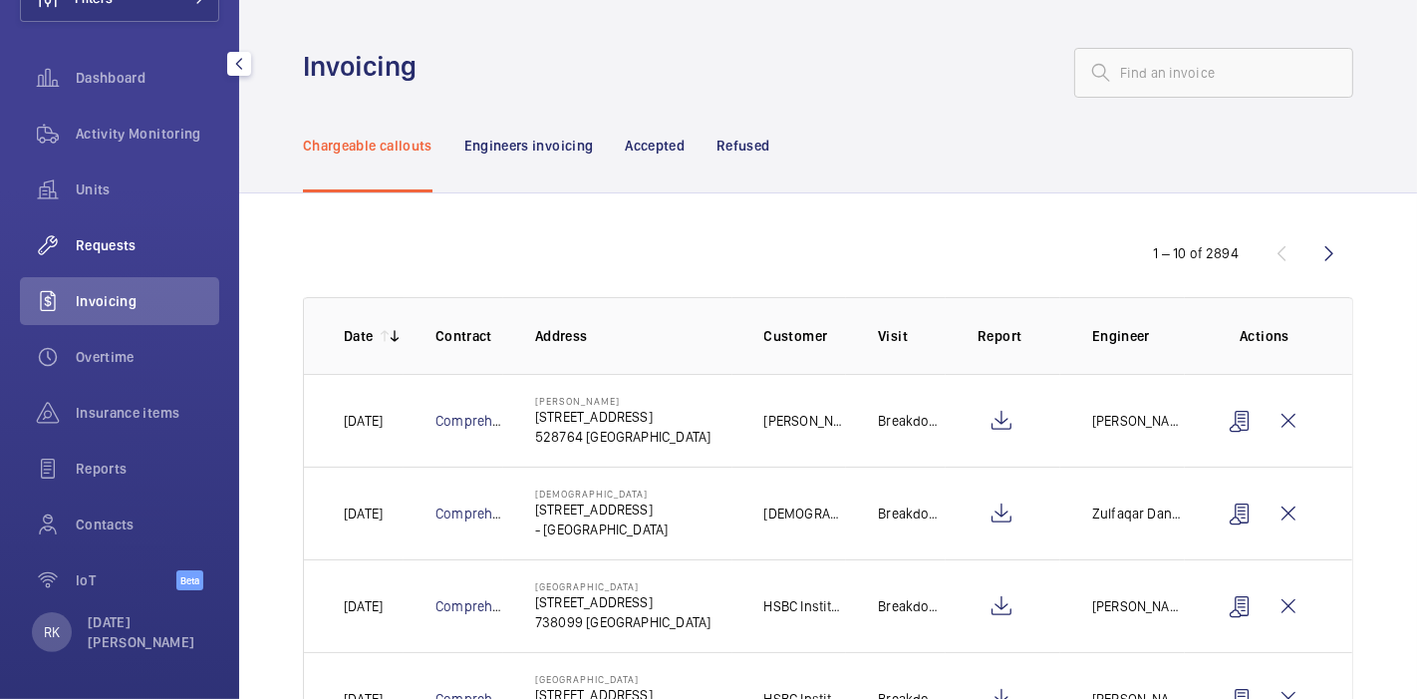
scroll to position [9, 0]
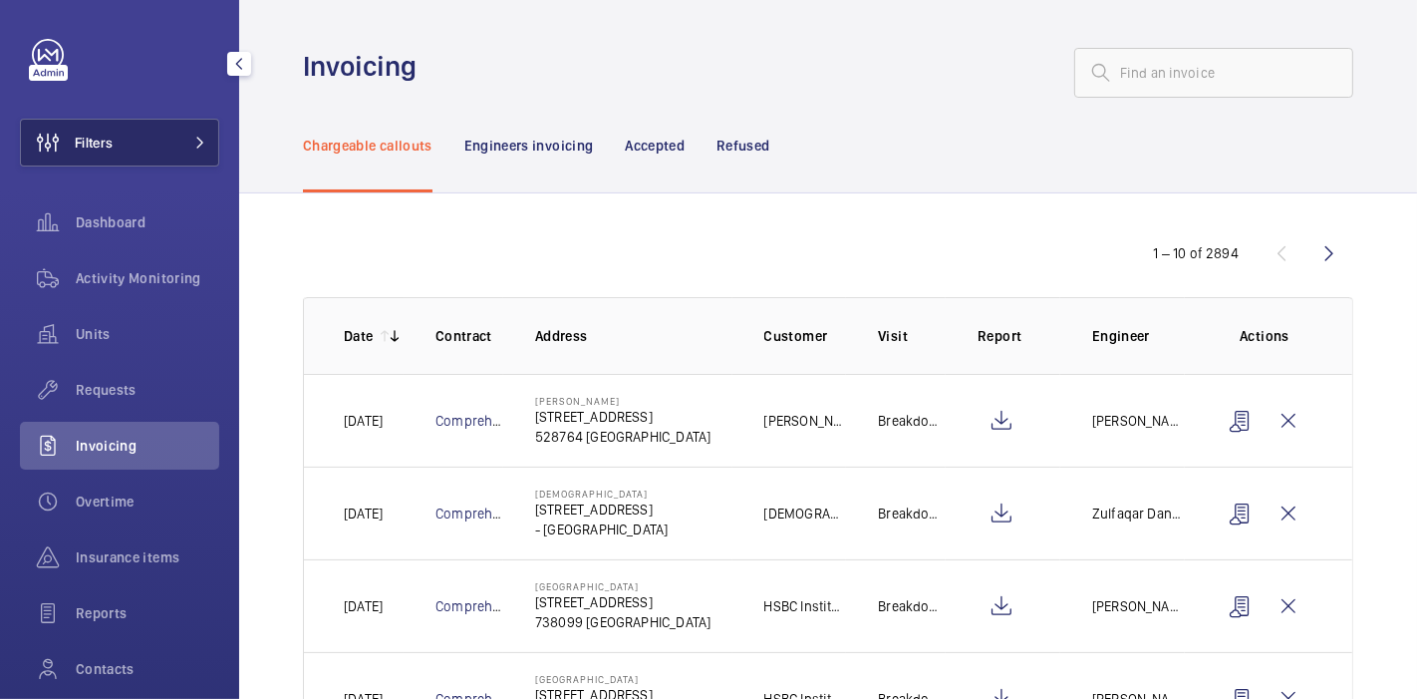
click at [136, 141] on button "Filters" at bounding box center [119, 143] width 199 height 48
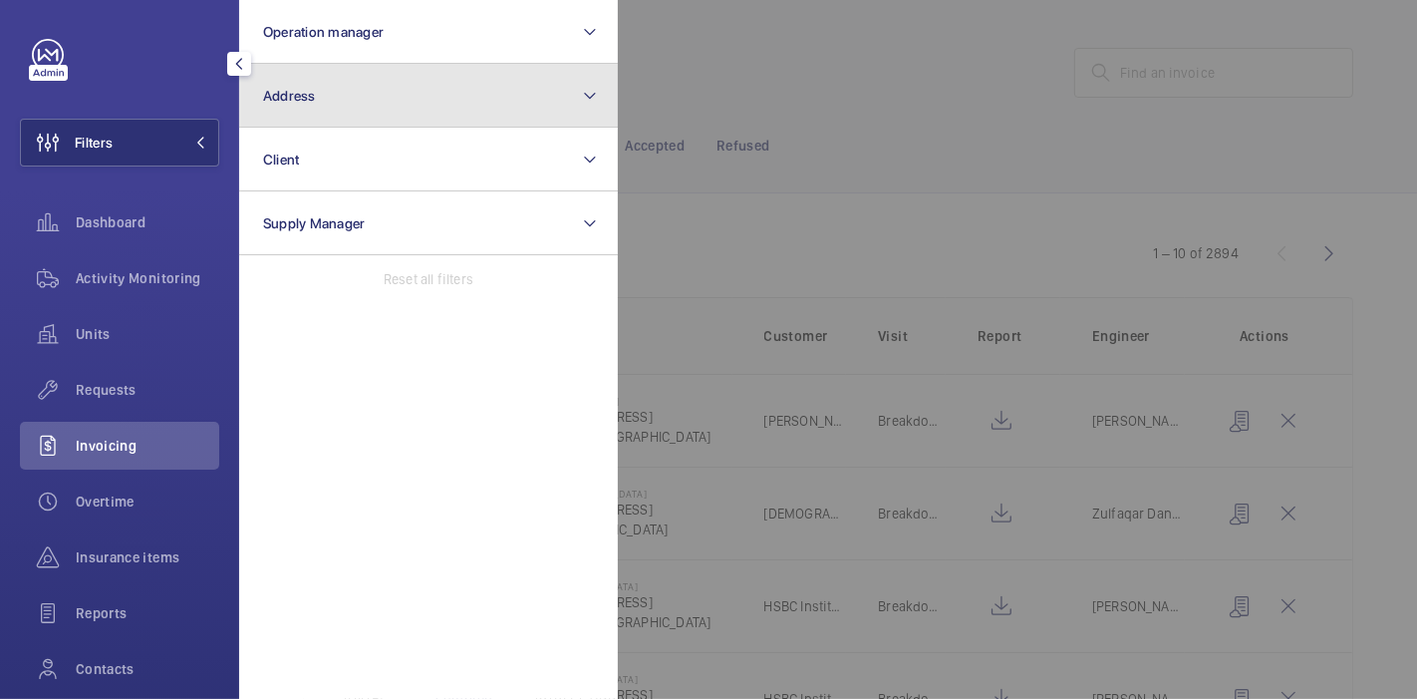
click at [370, 84] on button "Address" at bounding box center [428, 96] width 379 height 64
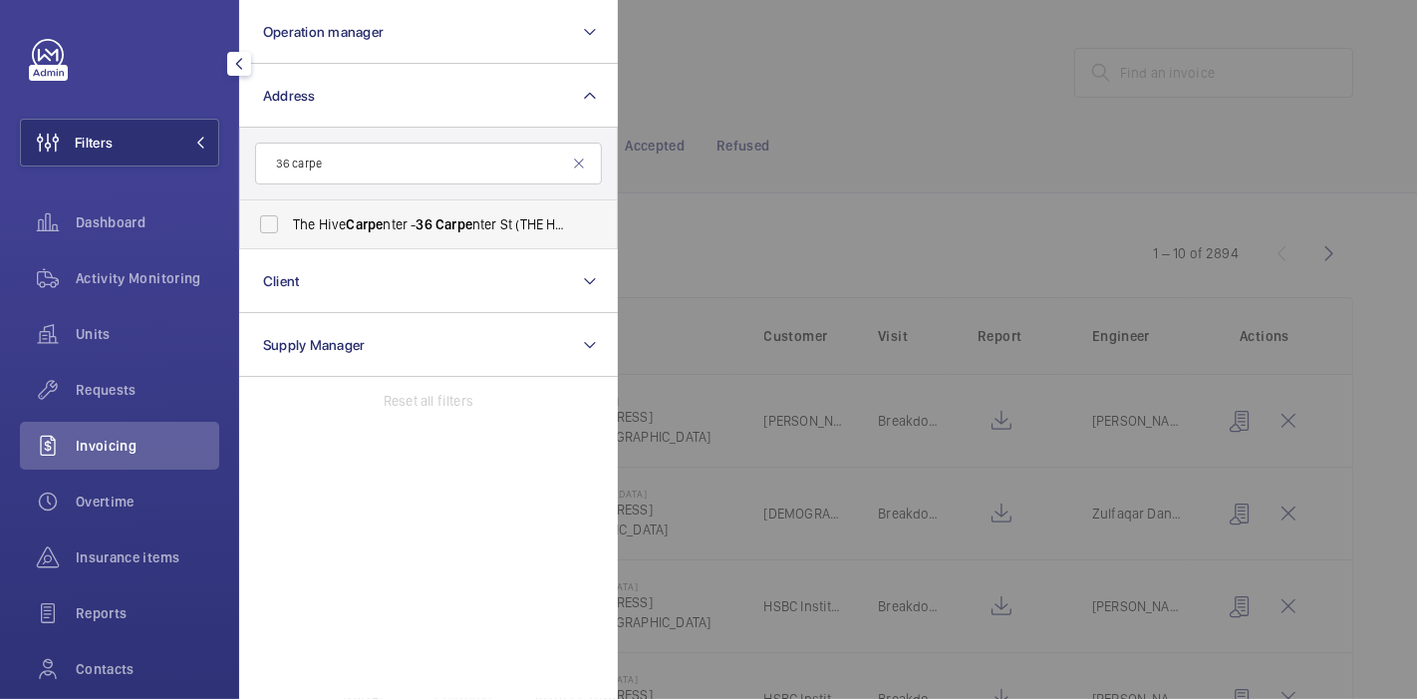
type input "36 carpe"
click at [264, 225] on label "The Hive Carpe nter - 36 Carpe nter St (THE HIVE), SINGAPORE 059915" at bounding box center [413, 224] width 347 height 48
click at [264, 225] on input "The Hive Carpe nter - 36 Carpe nter St (THE HIVE), SINGAPORE 059915" at bounding box center [269, 224] width 40 height 40
checkbox input "true"
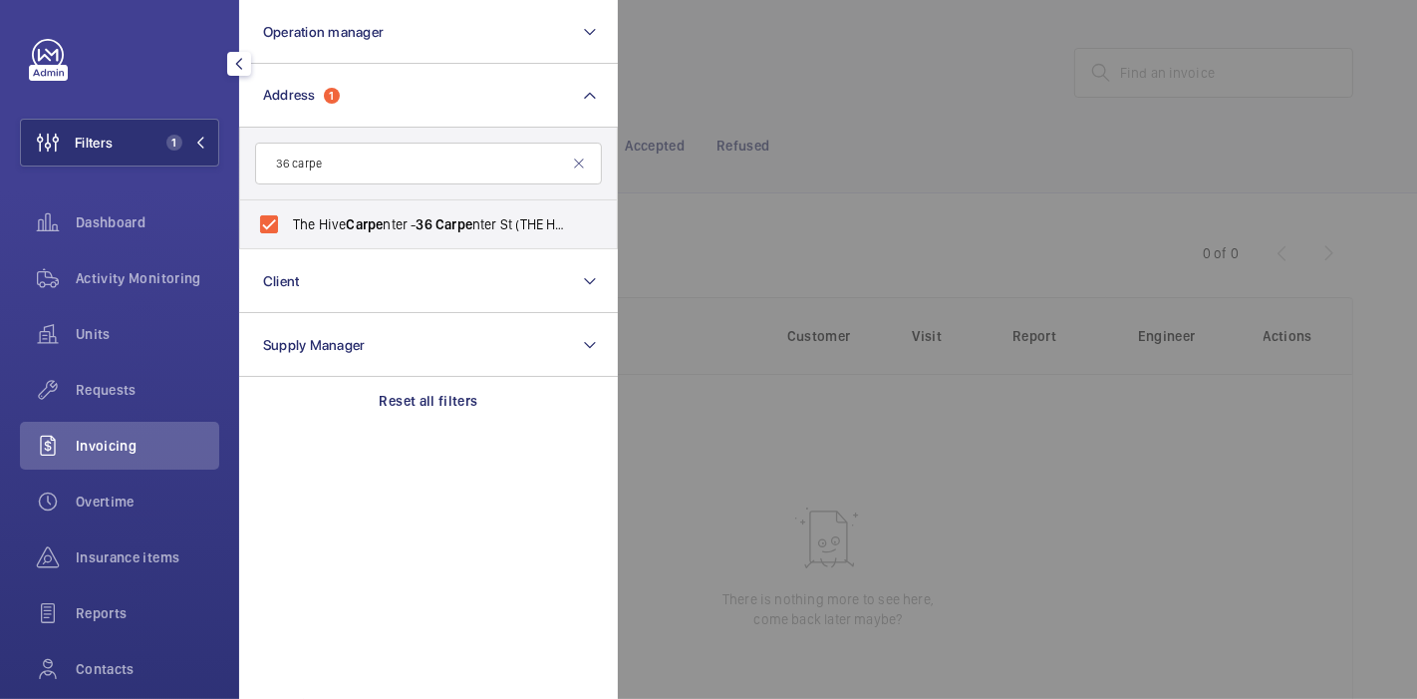
click at [757, 68] on div at bounding box center [1326, 349] width 1417 height 699
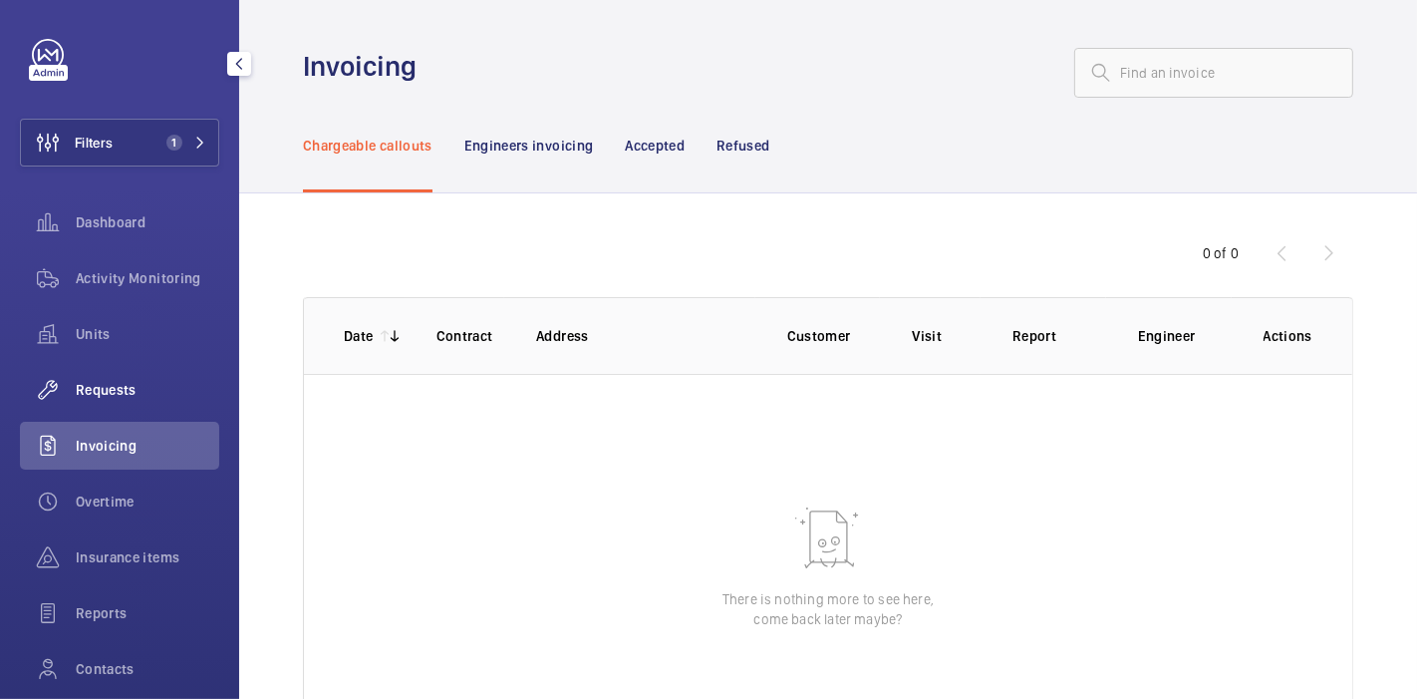
click at [148, 387] on span "Requests" at bounding box center [148, 390] width 144 height 20
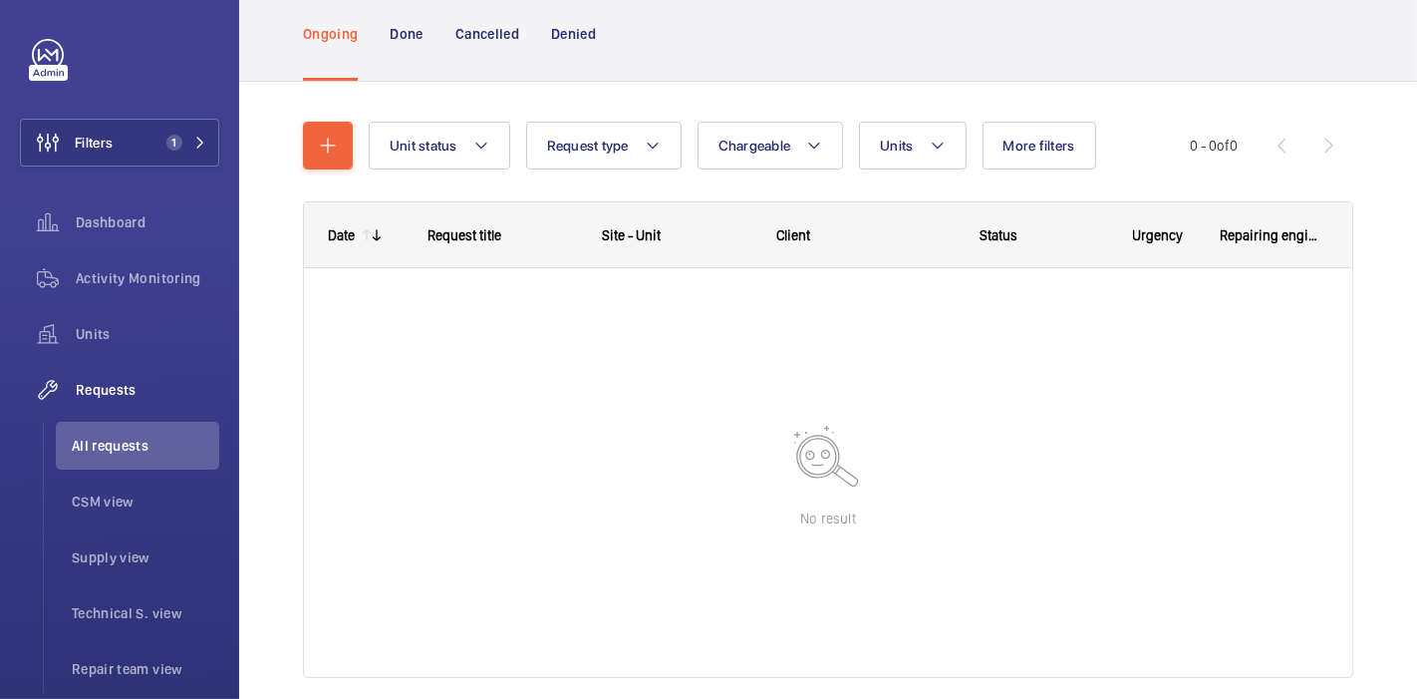
scroll to position [88, 0]
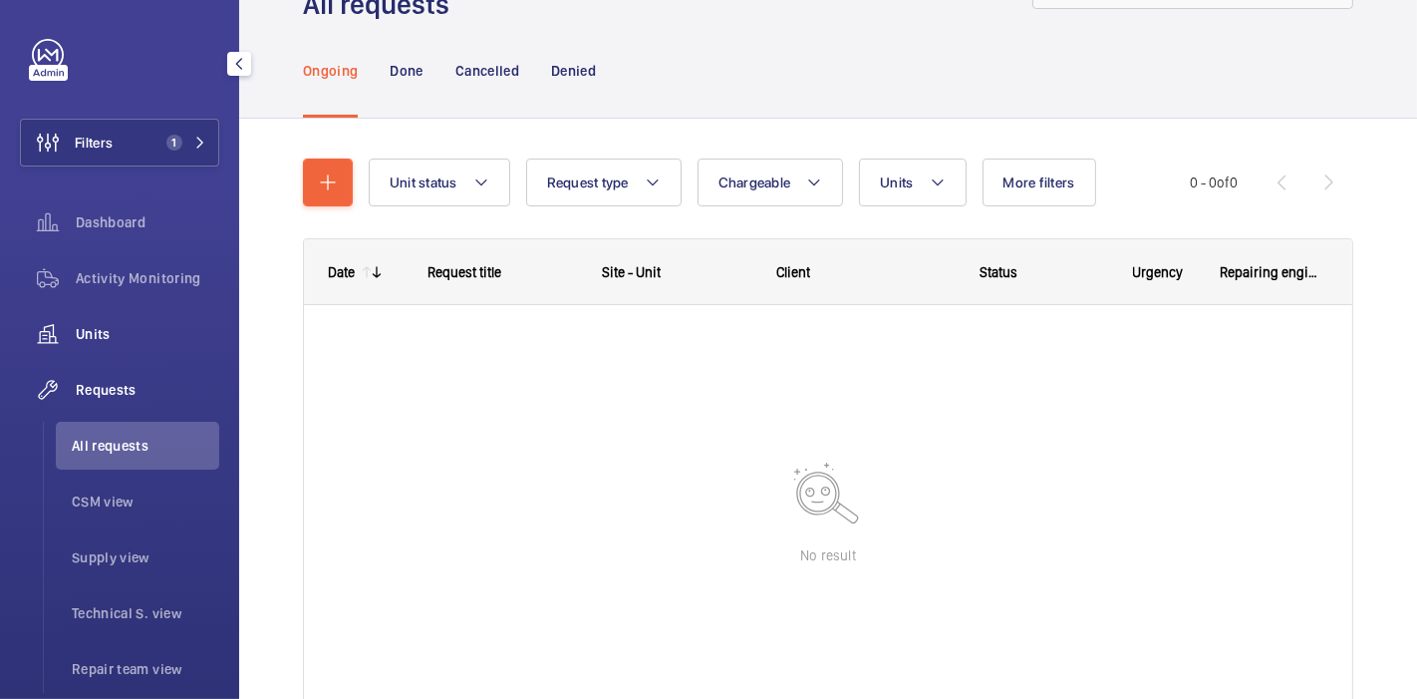
click at [94, 326] on span "Units" at bounding box center [148, 334] width 144 height 20
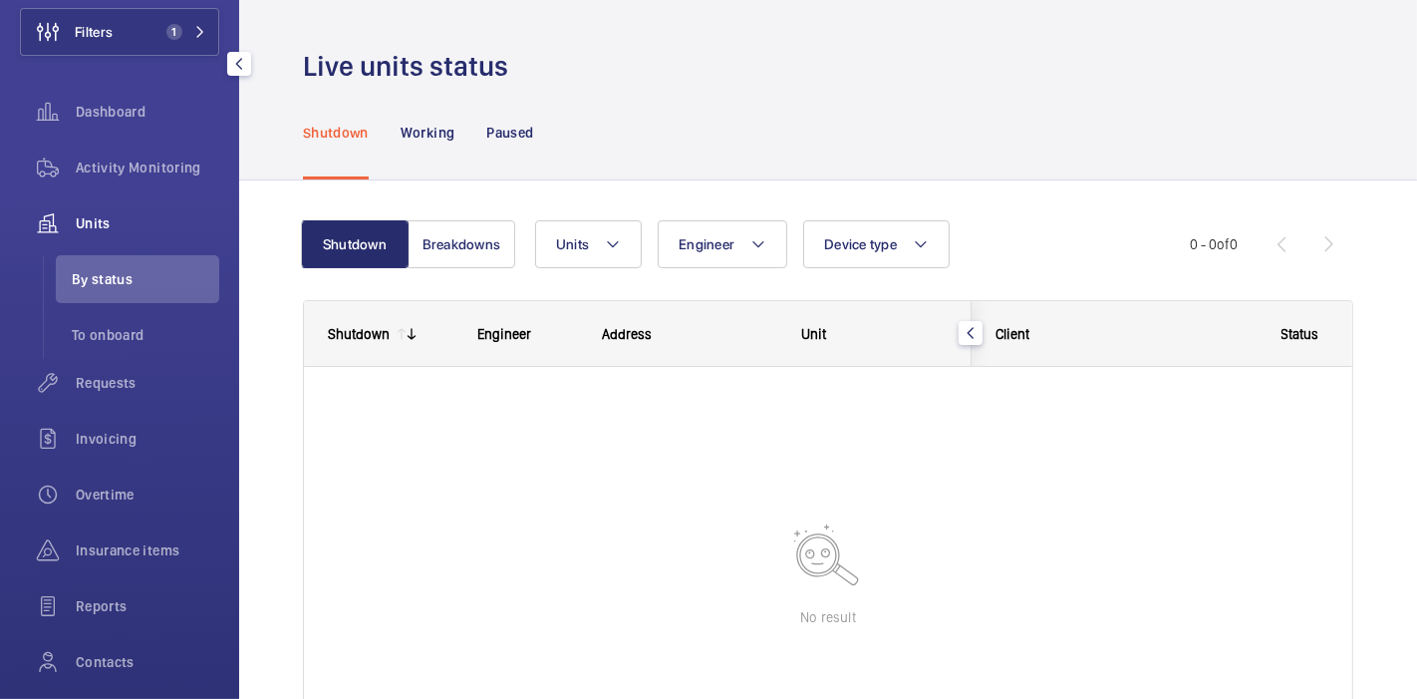
scroll to position [244, 0]
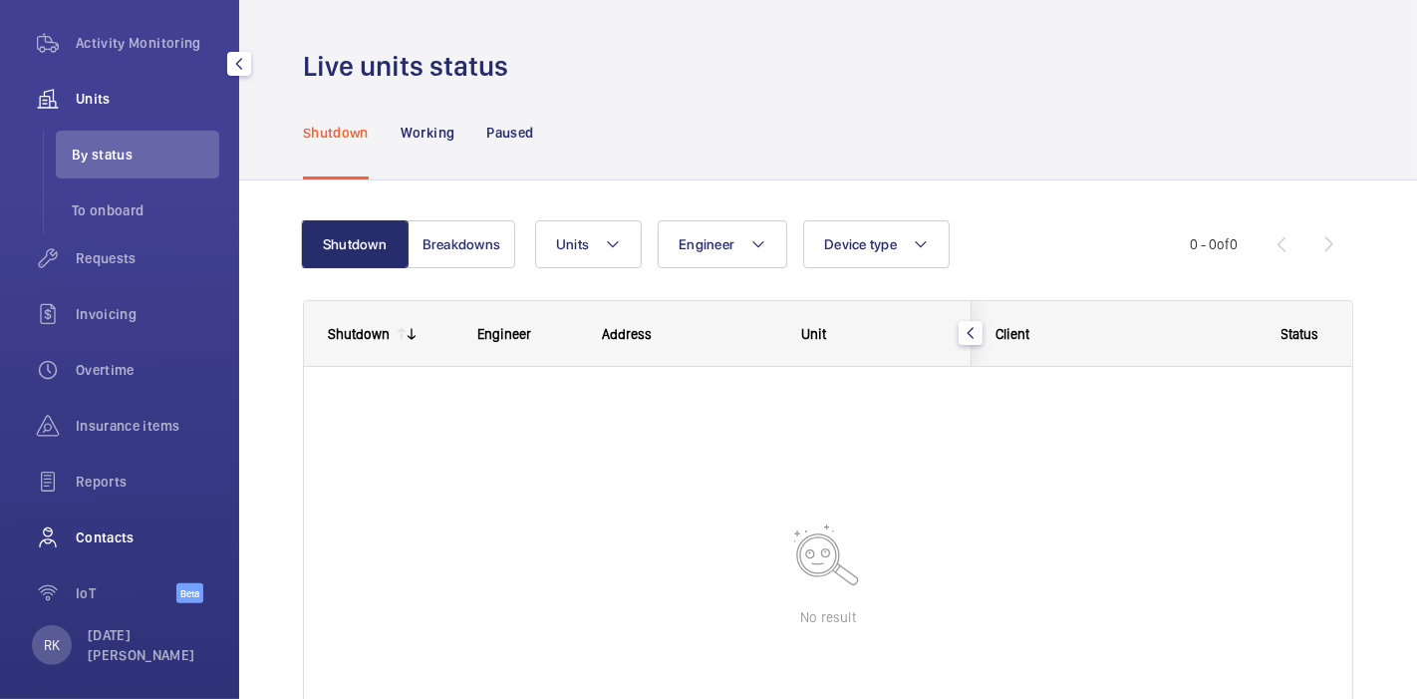
click at [106, 515] on div "Contacts" at bounding box center [119, 537] width 199 height 48
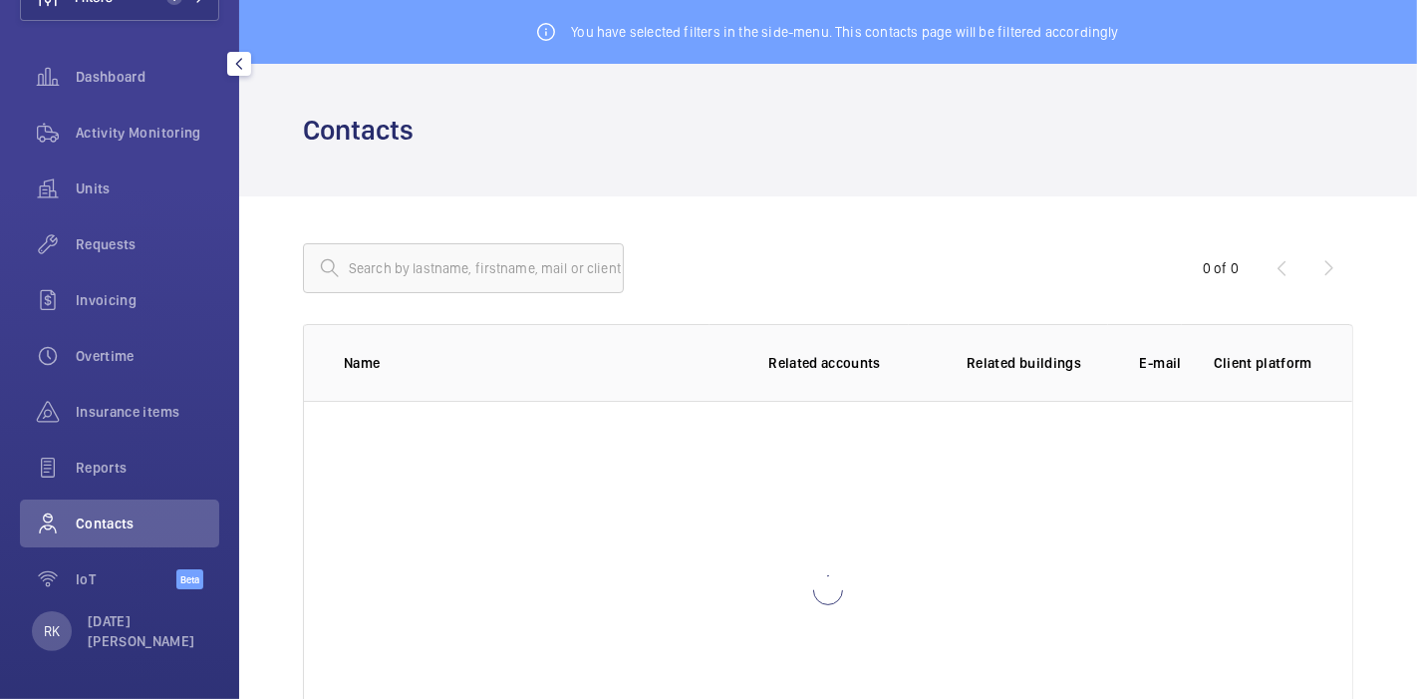
scroll to position [153, 0]
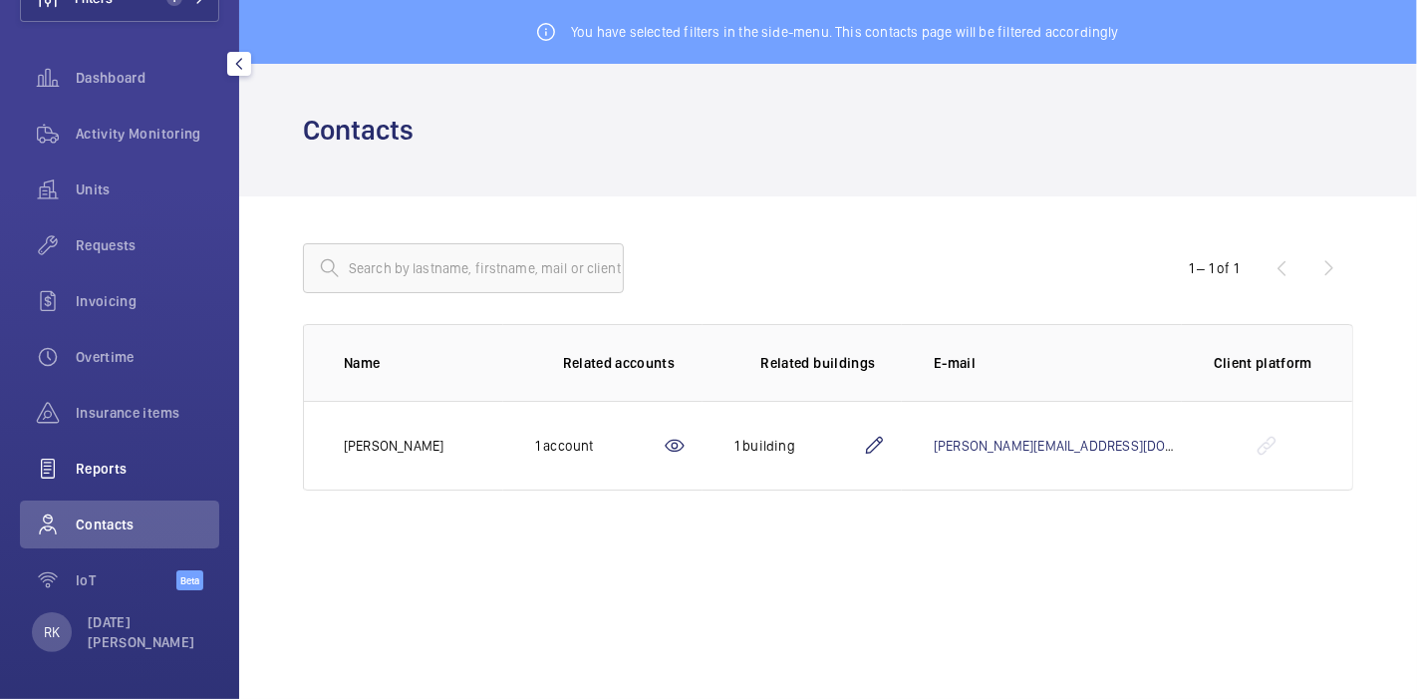
click at [112, 459] on span "Reports" at bounding box center [148, 468] width 144 height 20
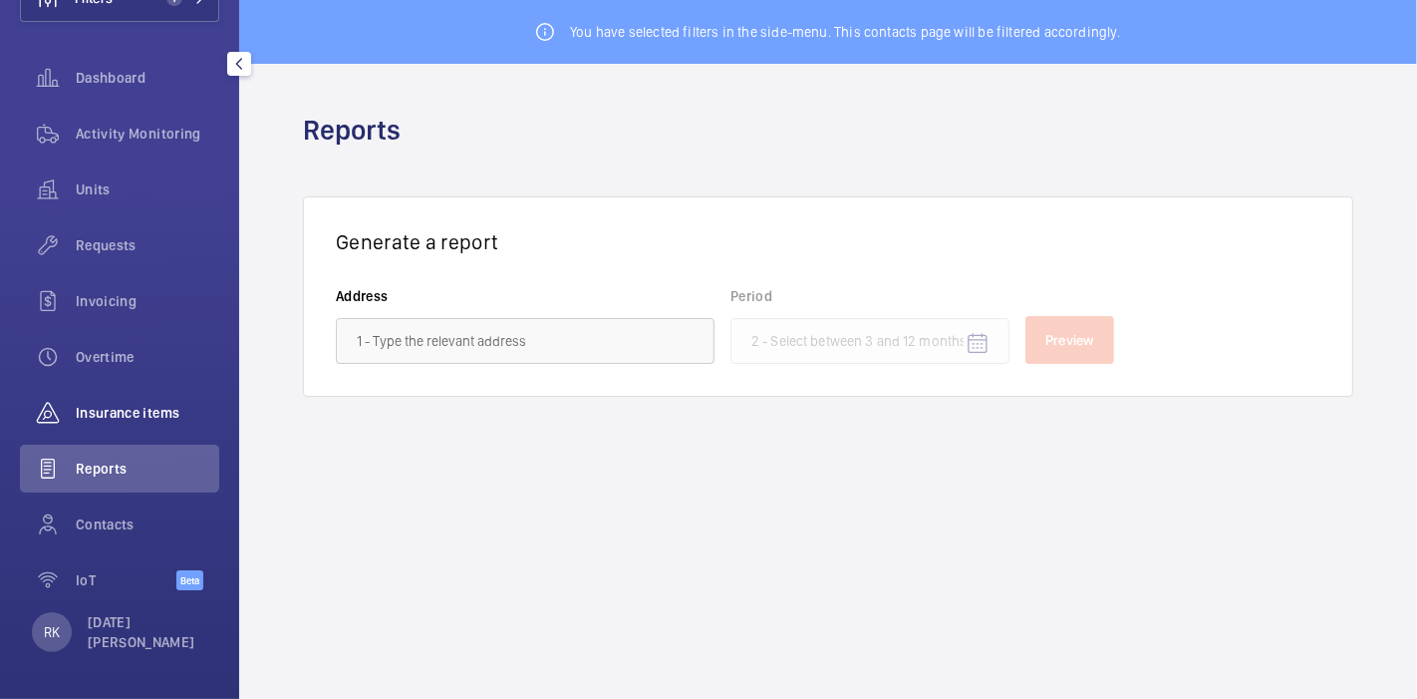
click at [126, 414] on span "Insurance items" at bounding box center [148, 413] width 144 height 20
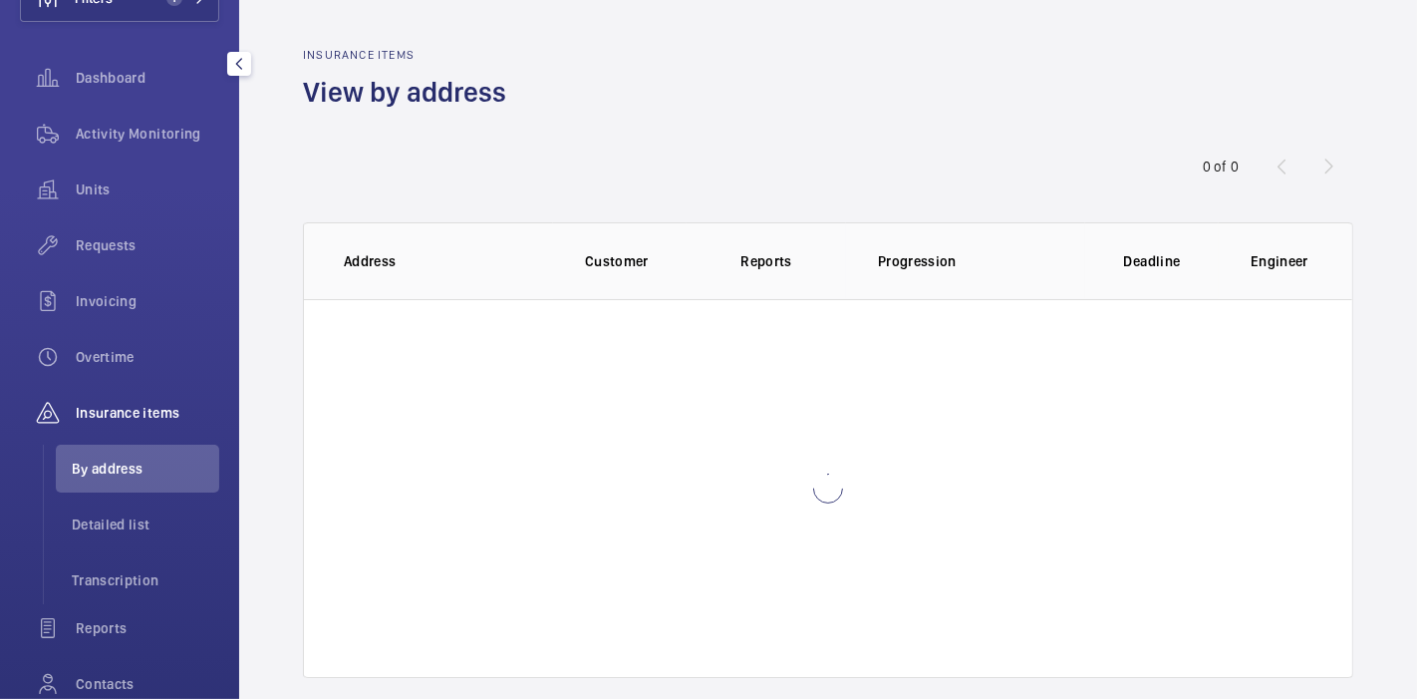
scroll to position [244, 0]
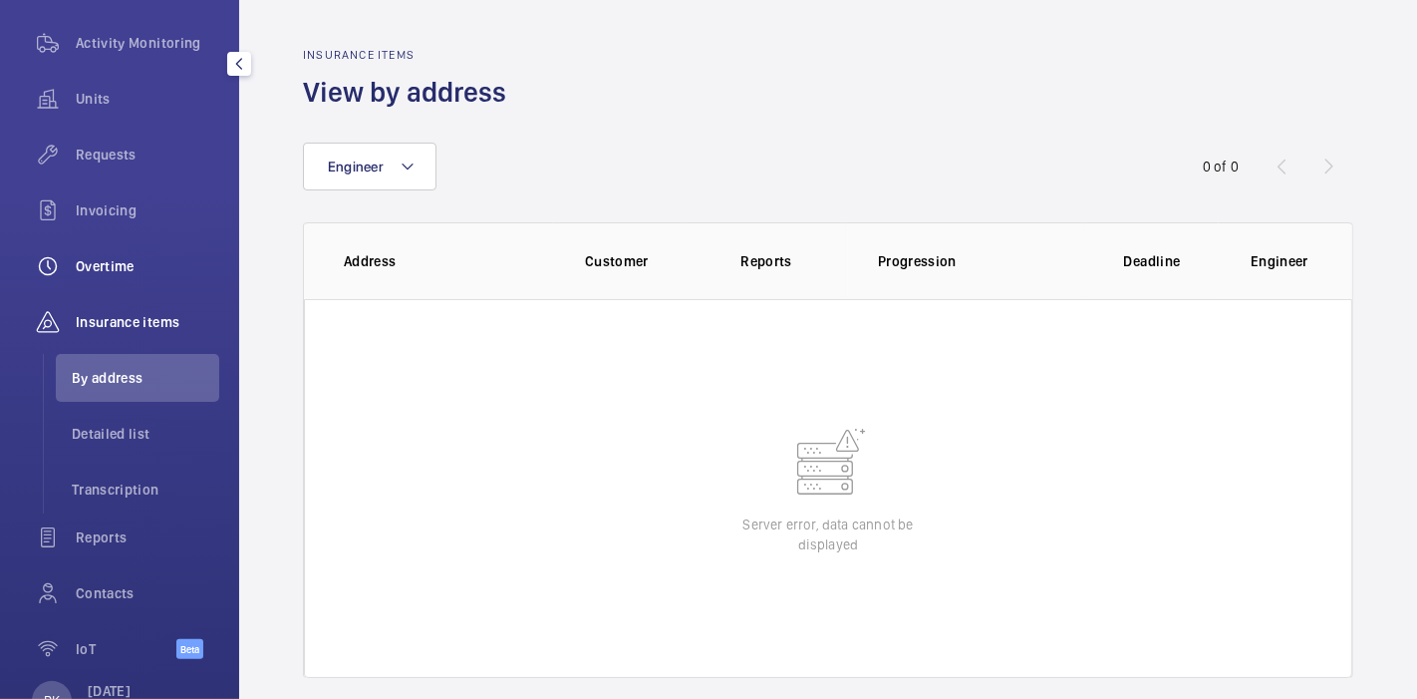
click at [148, 263] on span "Overtime" at bounding box center [148, 266] width 144 height 20
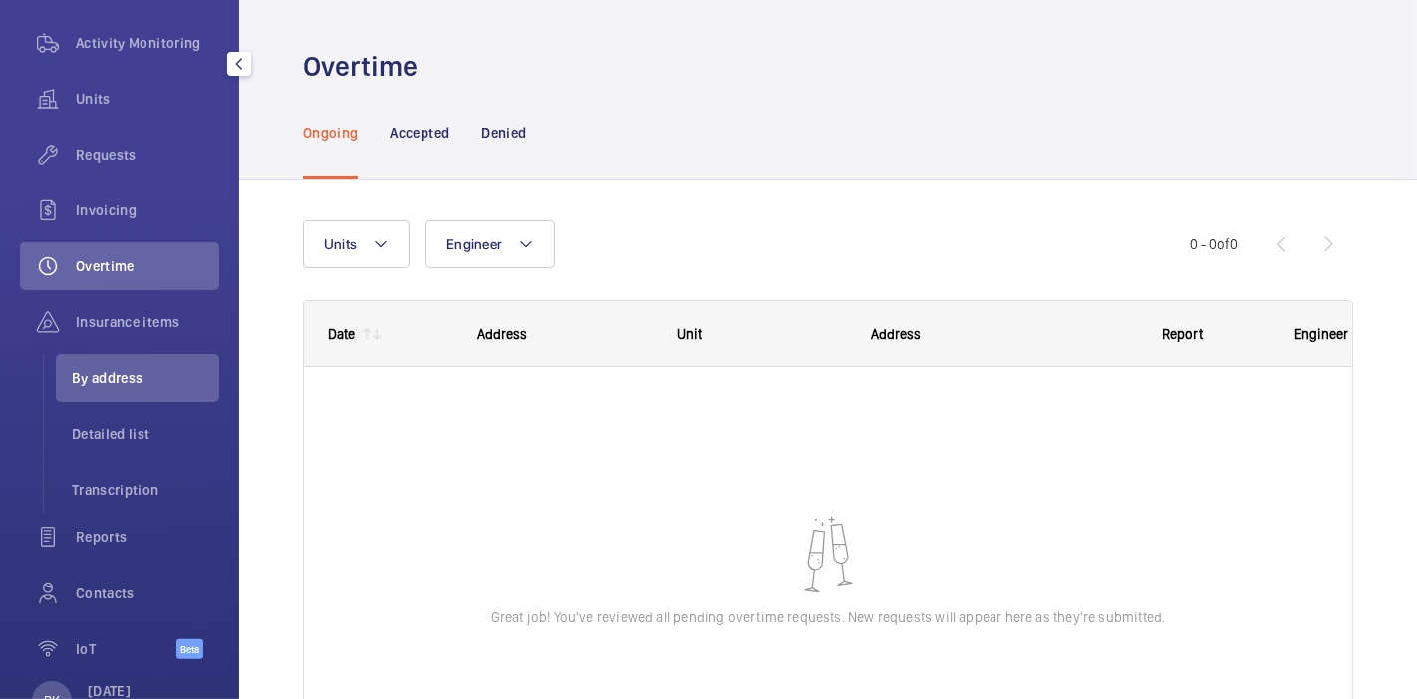
scroll to position [153, 0]
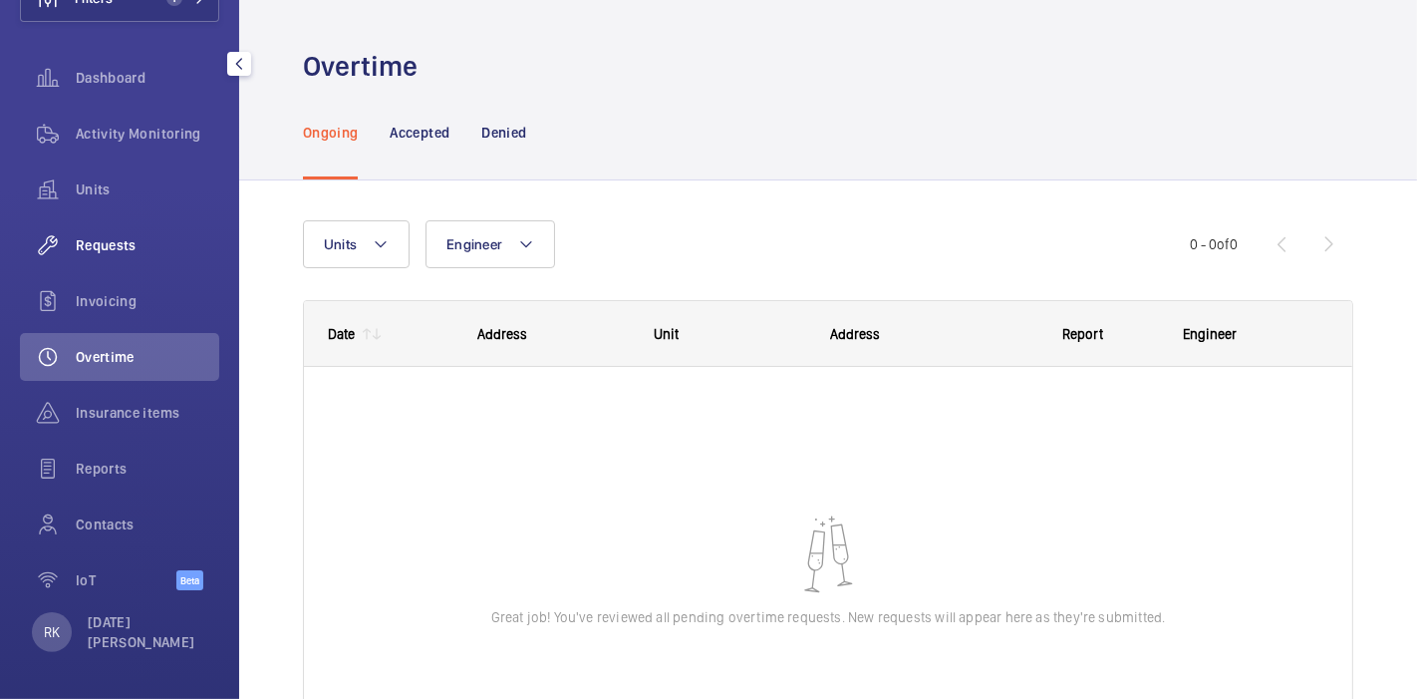
click at [145, 239] on span "Requests" at bounding box center [148, 245] width 144 height 20
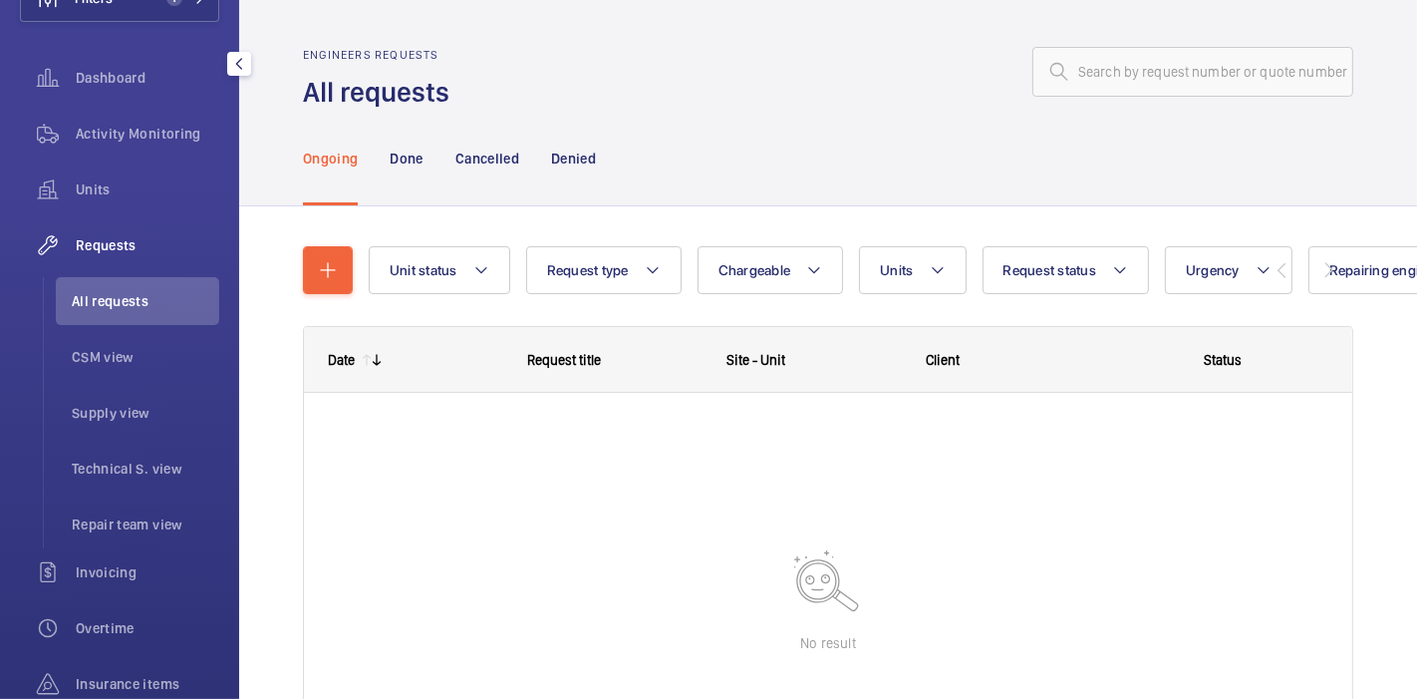
scroll to position [244, 0]
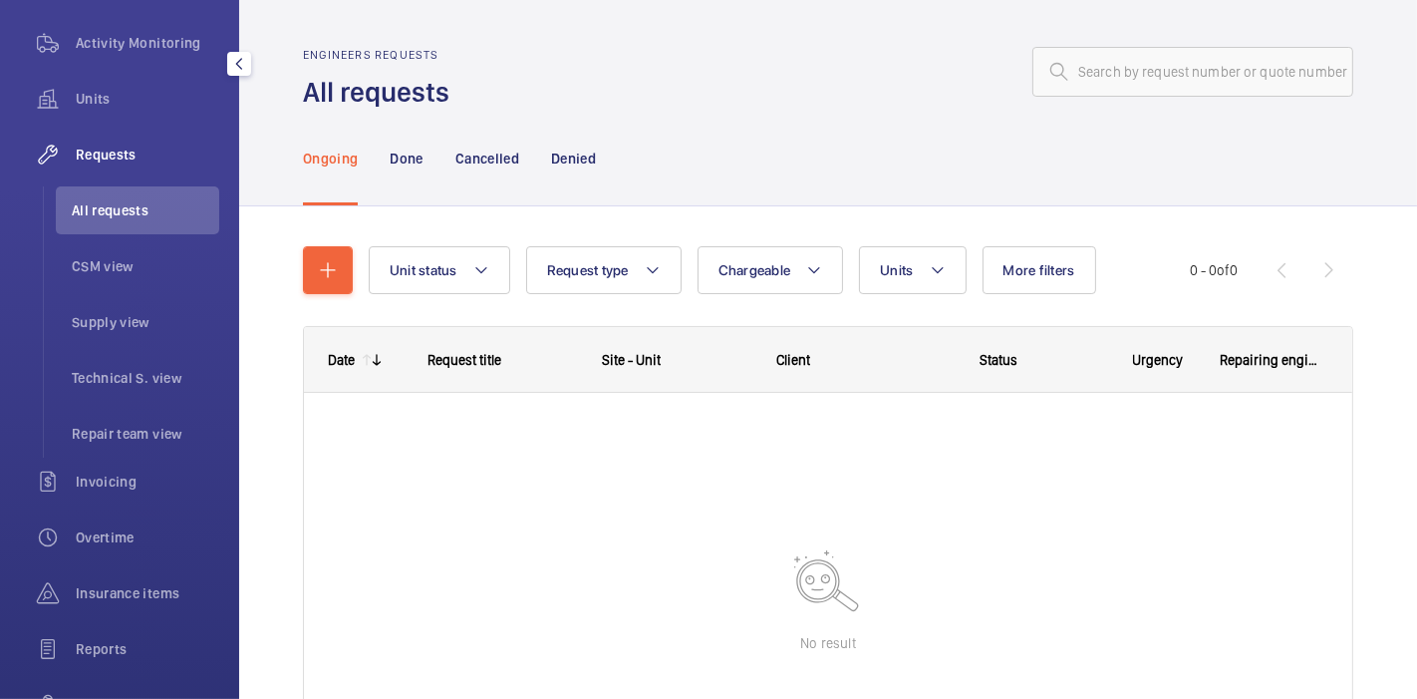
click at [149, 152] on span "Requests" at bounding box center [148, 155] width 144 height 20
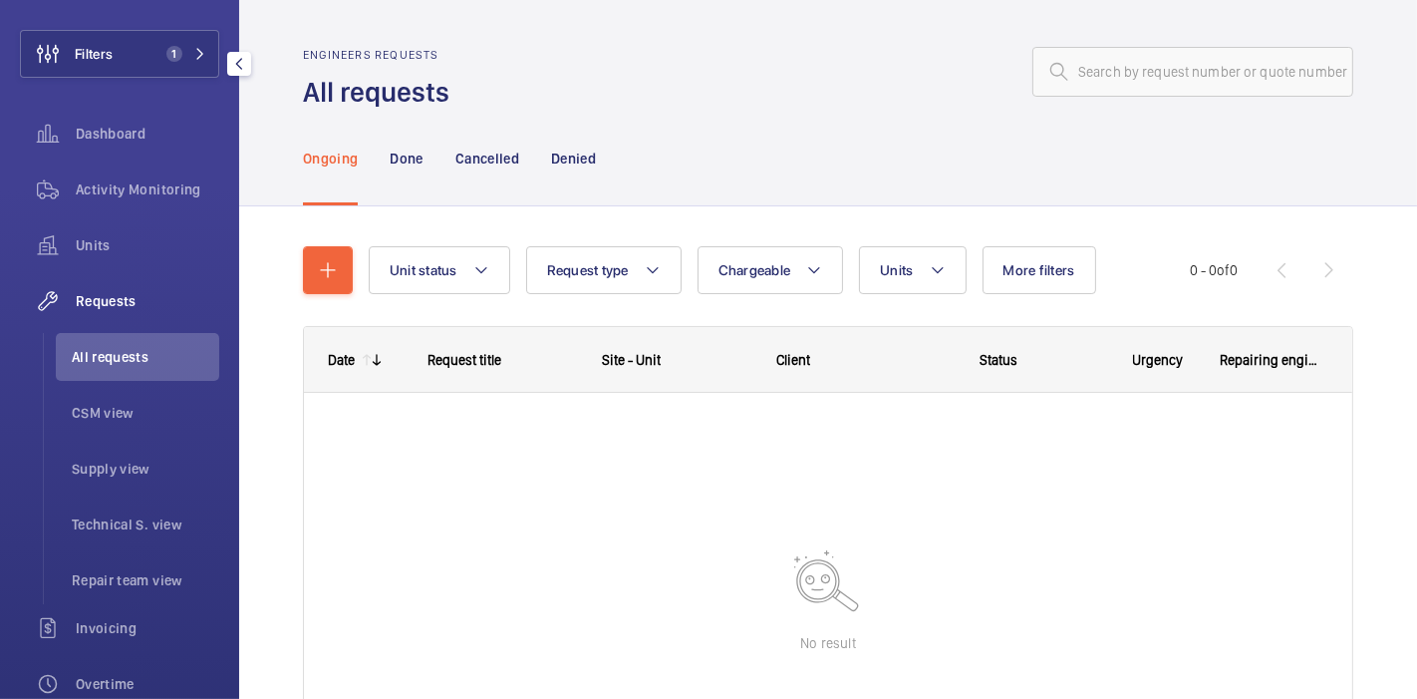
scroll to position [94, 0]
click at [149, 152] on div "Dashboard" at bounding box center [119, 138] width 199 height 48
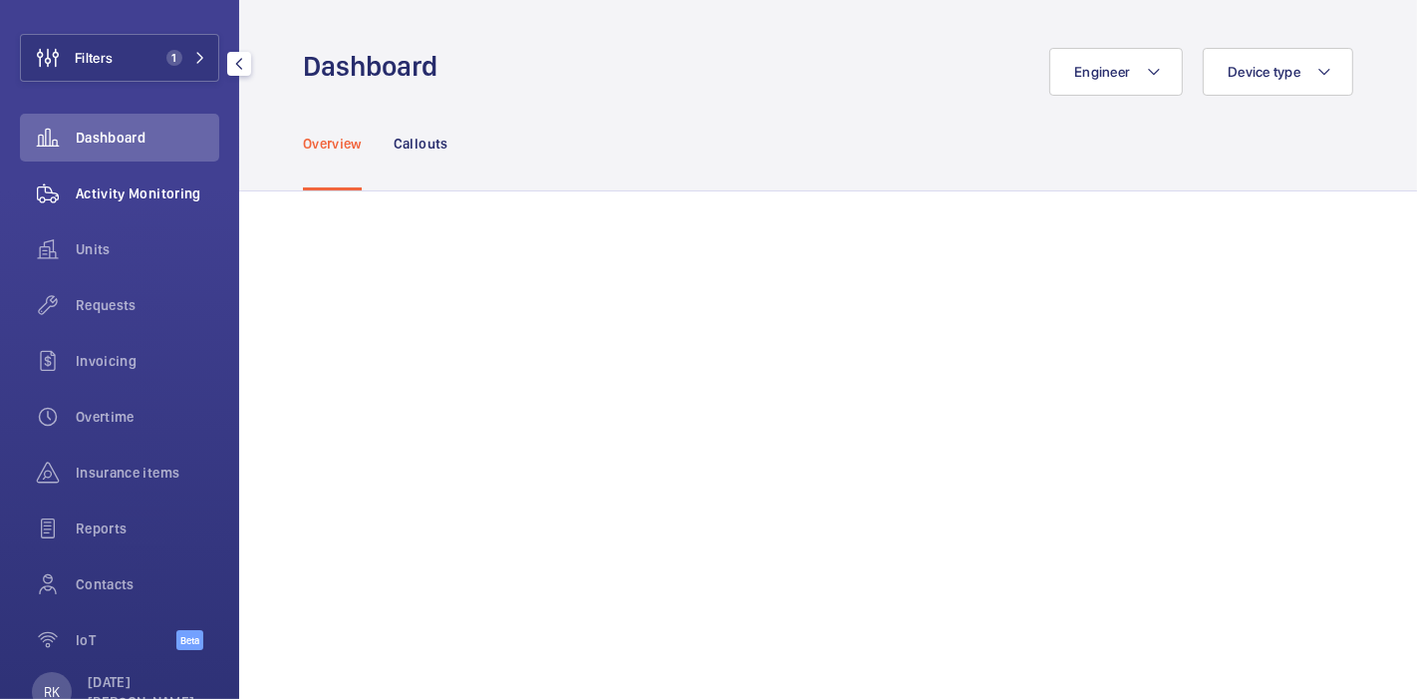
click at [156, 189] on span "Activity Monitoring" at bounding box center [148, 193] width 144 height 20
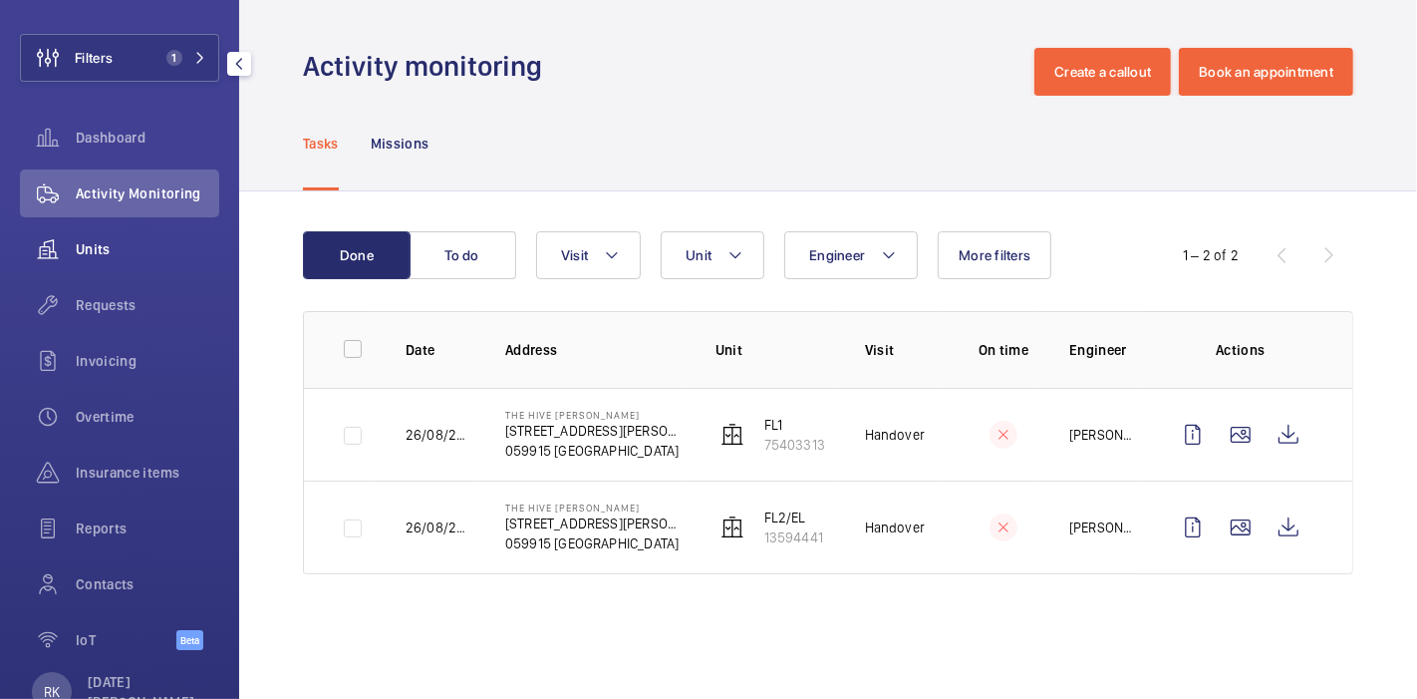
click at [82, 250] on span "Units" at bounding box center [148, 249] width 144 height 20
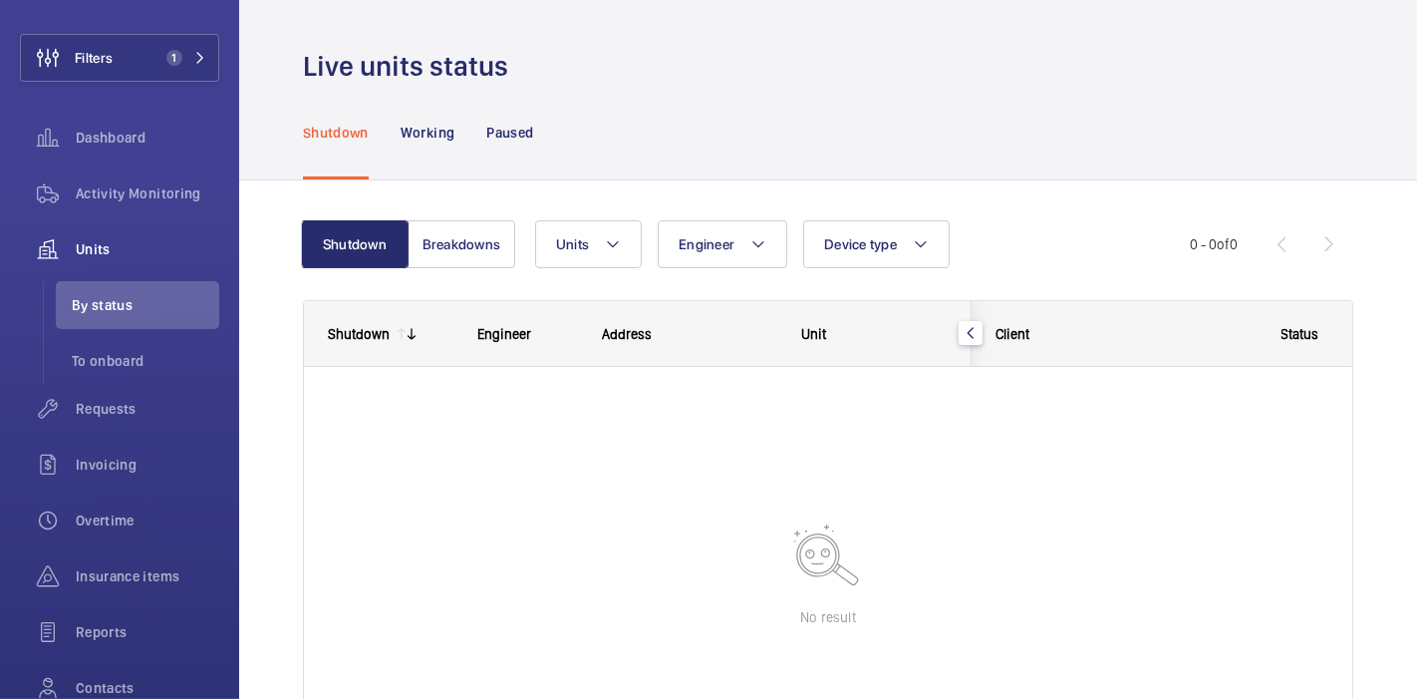
scroll to position [117, 0]
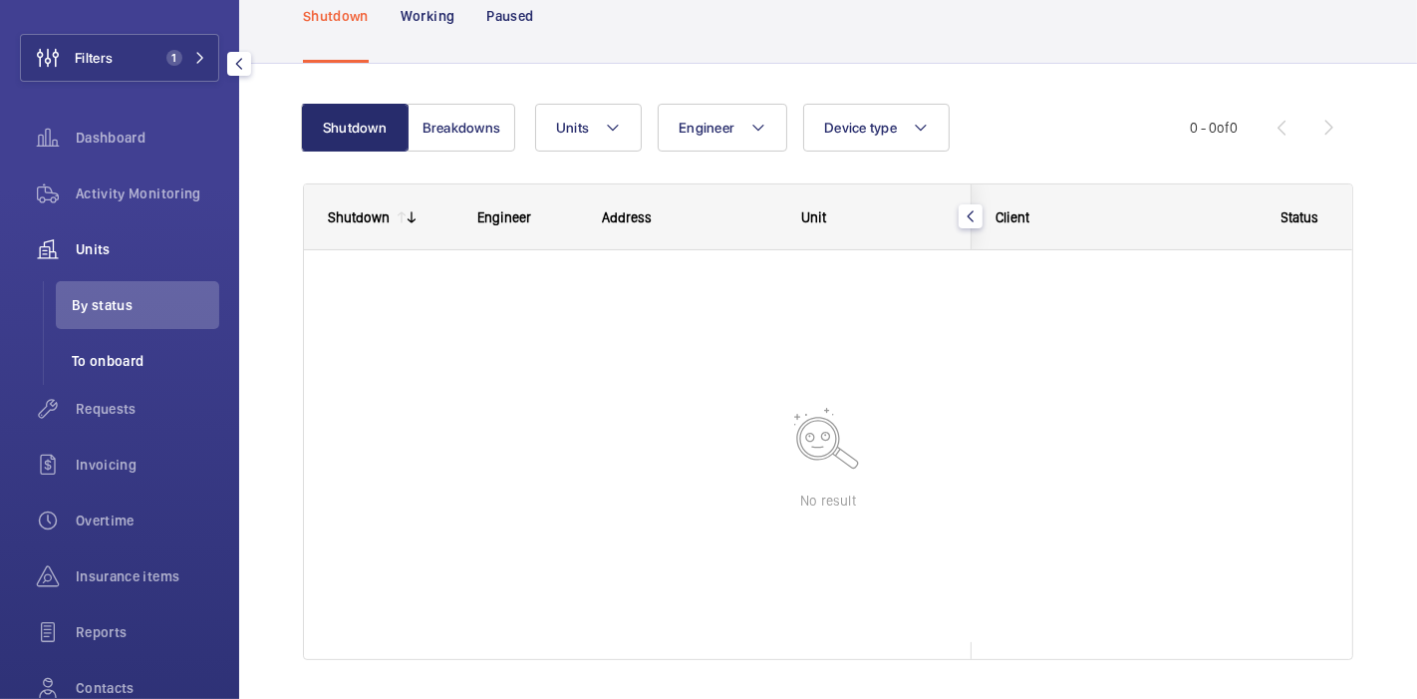
click at [134, 363] on span "To onboard" at bounding box center [146, 361] width 148 height 20
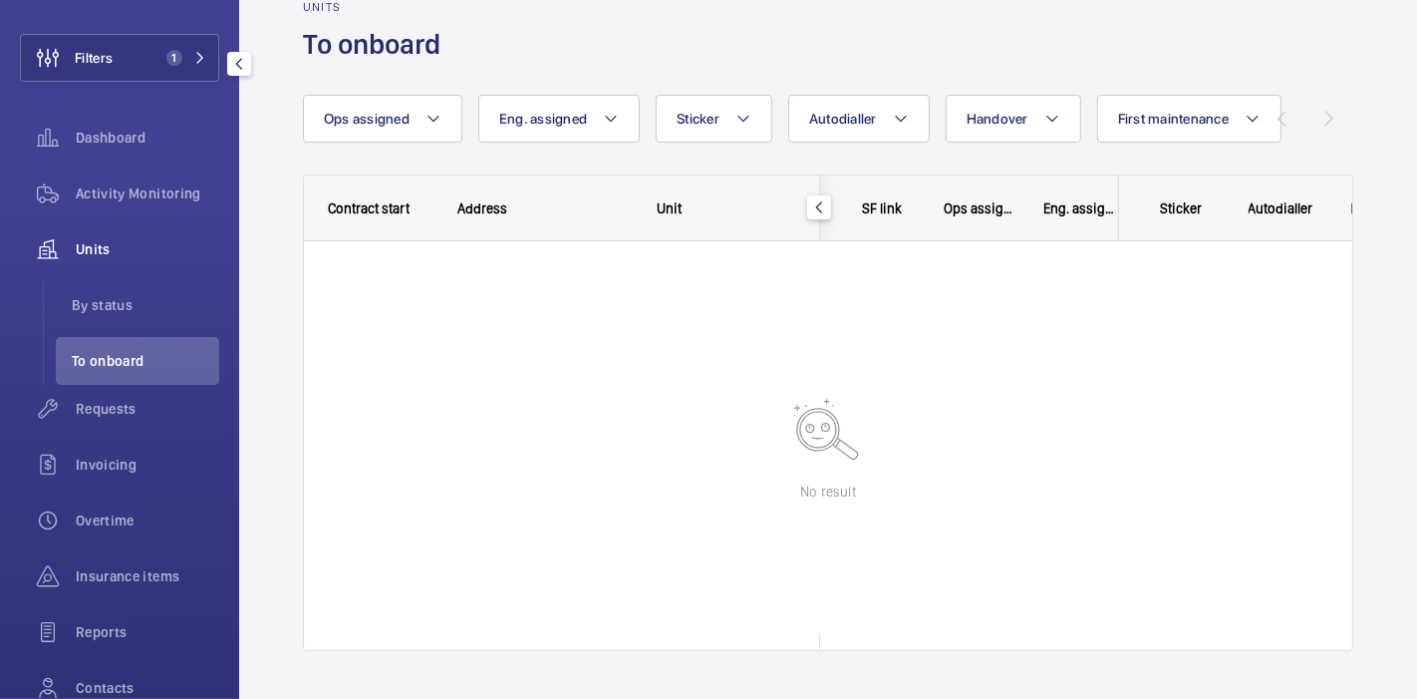
scroll to position [47, 0]
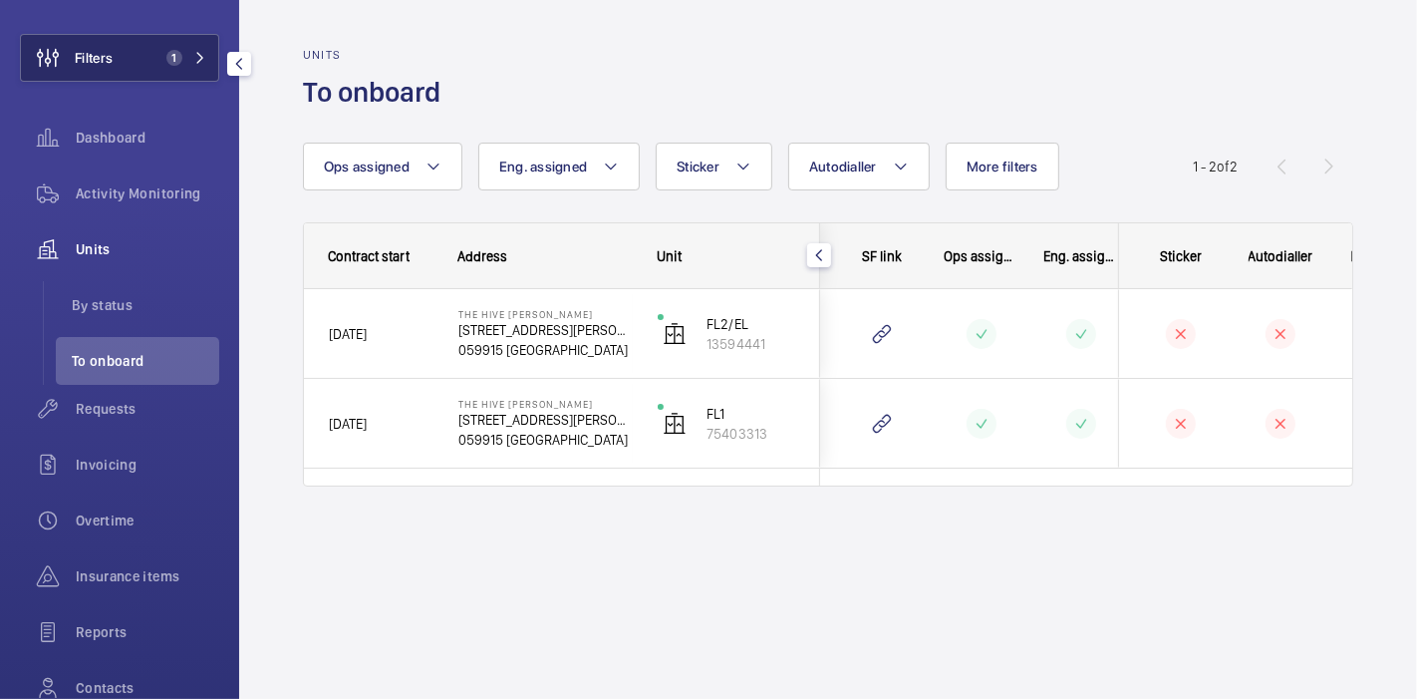
click at [179, 67] on button "Filters 1" at bounding box center [119, 58] width 199 height 48
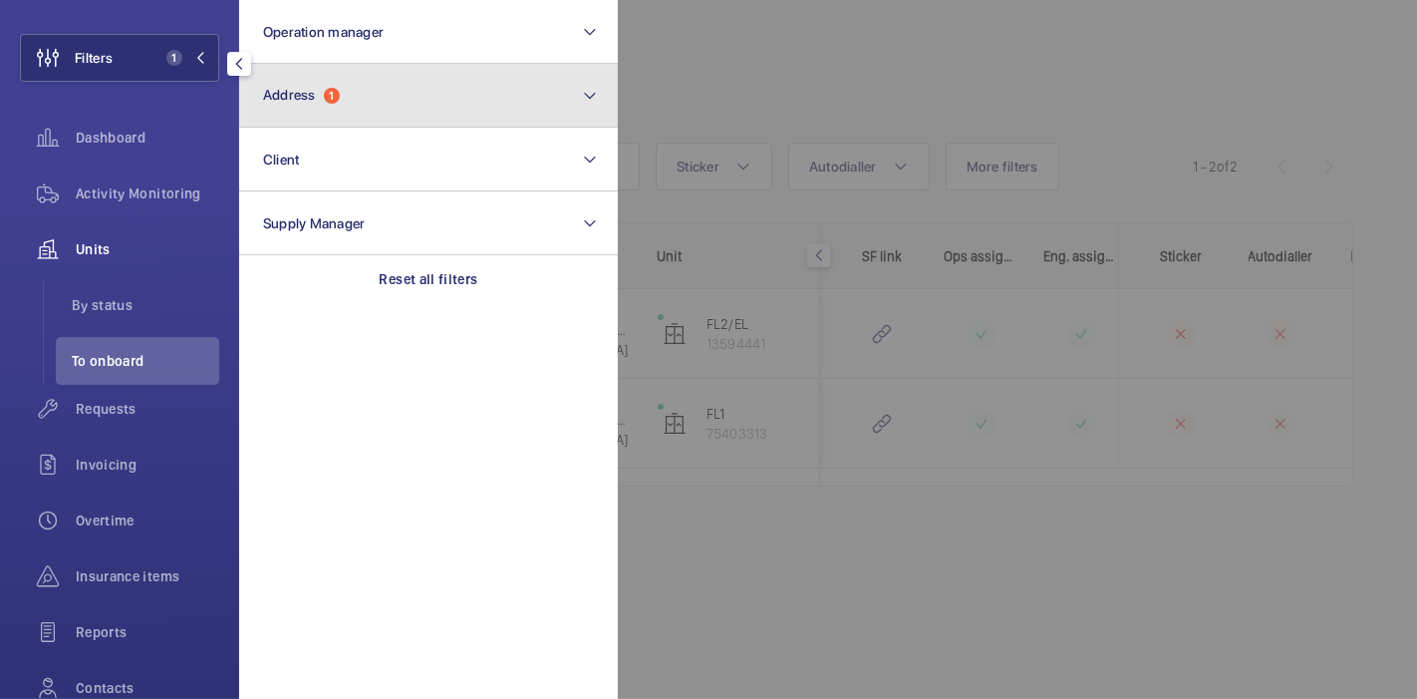
click at [330, 73] on button "Address 1" at bounding box center [428, 96] width 379 height 64
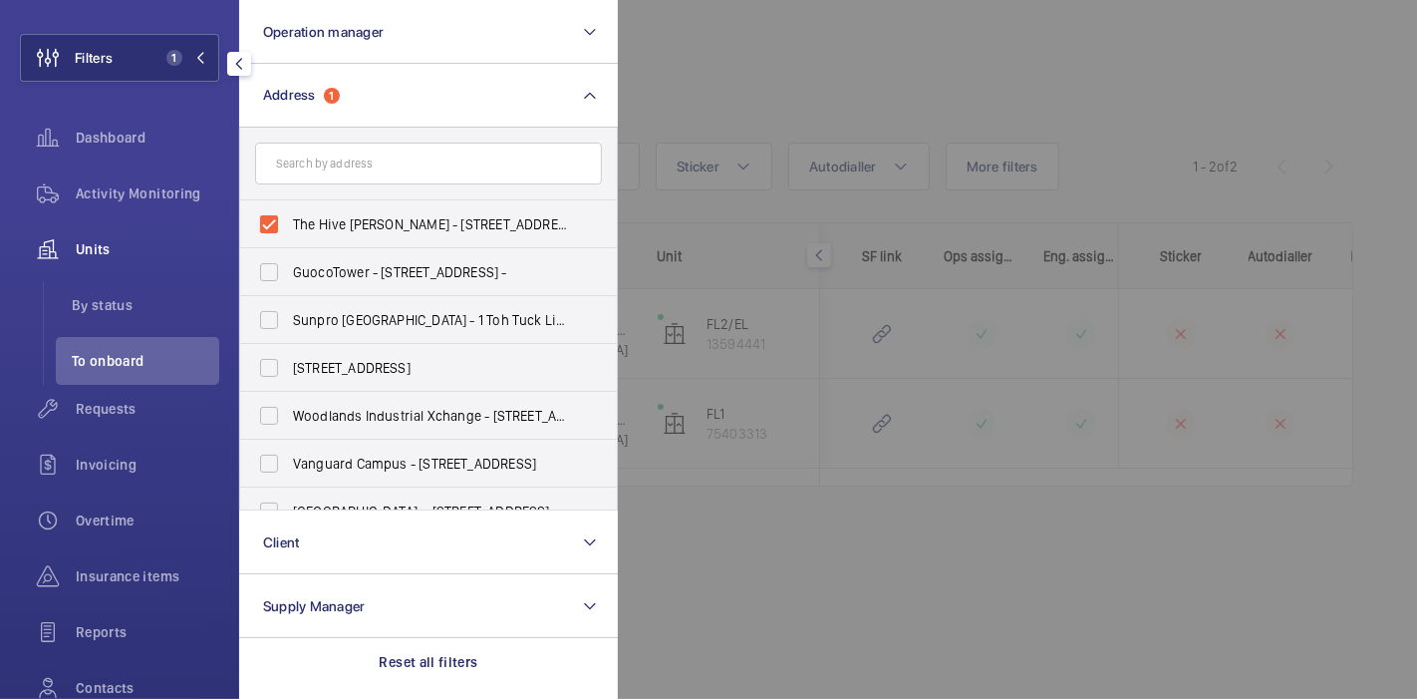
click at [271, 220] on label "The Hive [PERSON_NAME] - [STREET_ADDRESS][PERSON_NAME]" at bounding box center [413, 224] width 347 height 48
click at [271, 220] on input "The Hive [PERSON_NAME] - [STREET_ADDRESS][PERSON_NAME]" at bounding box center [269, 224] width 40 height 40
checkbox input "false"
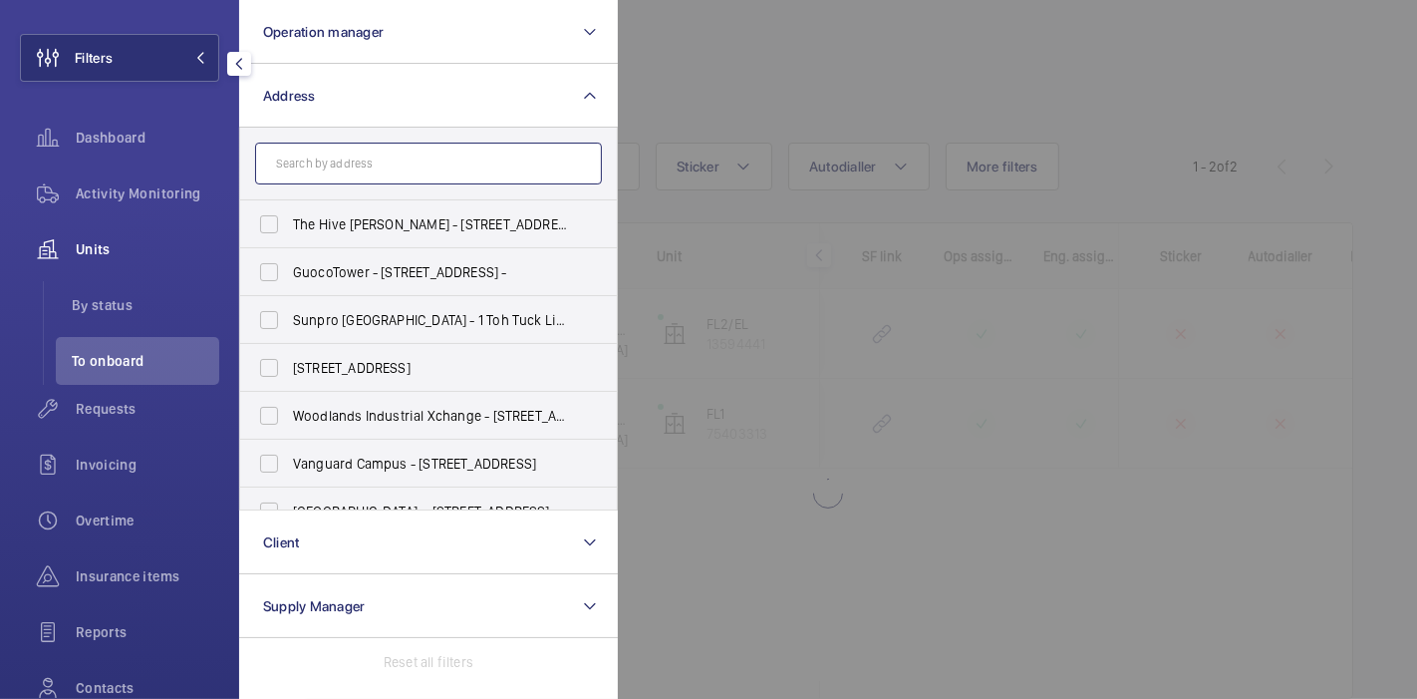
click at [301, 167] on input "text" at bounding box center [428, 164] width 347 height 42
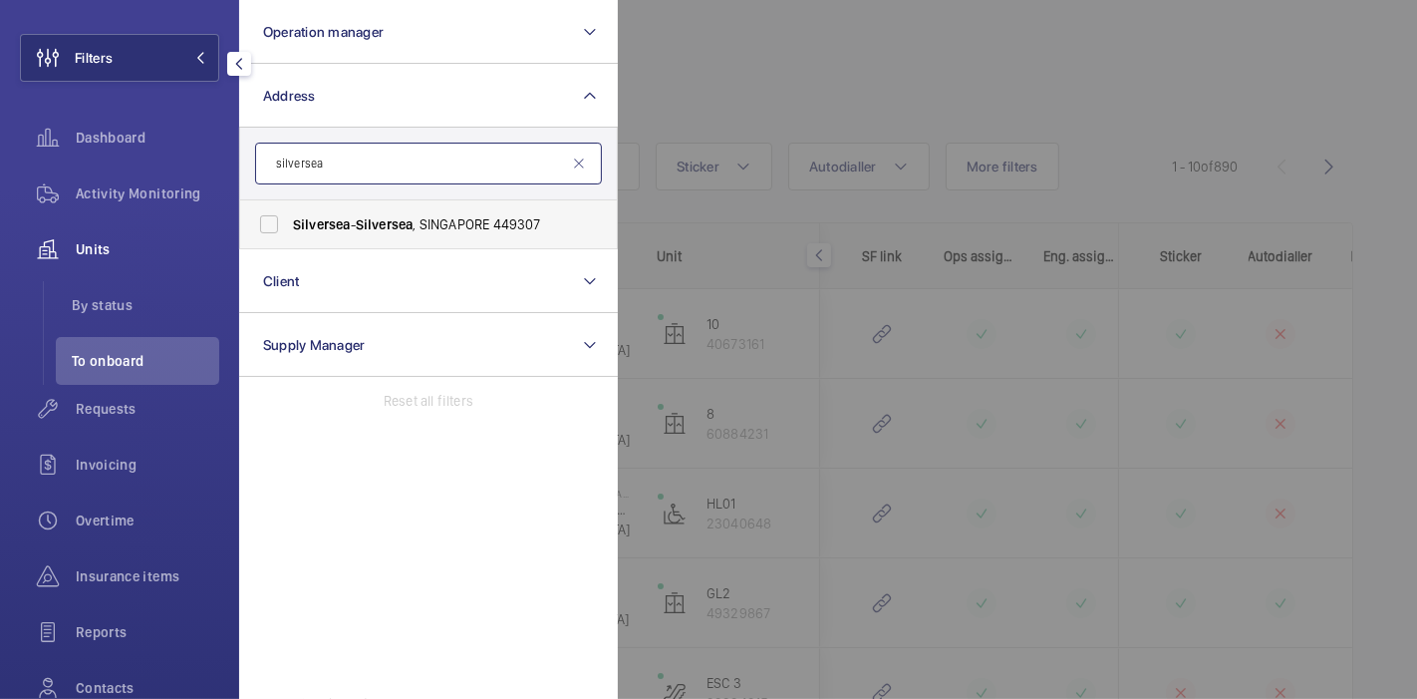
type input "silversea"
click at [270, 223] on label "Silversea - Silversea , SINGAPORE 449307" at bounding box center [413, 224] width 347 height 48
click at [270, 223] on input "Silversea - Silversea , SINGAPORE 449307" at bounding box center [269, 224] width 40 height 40
checkbox input "true"
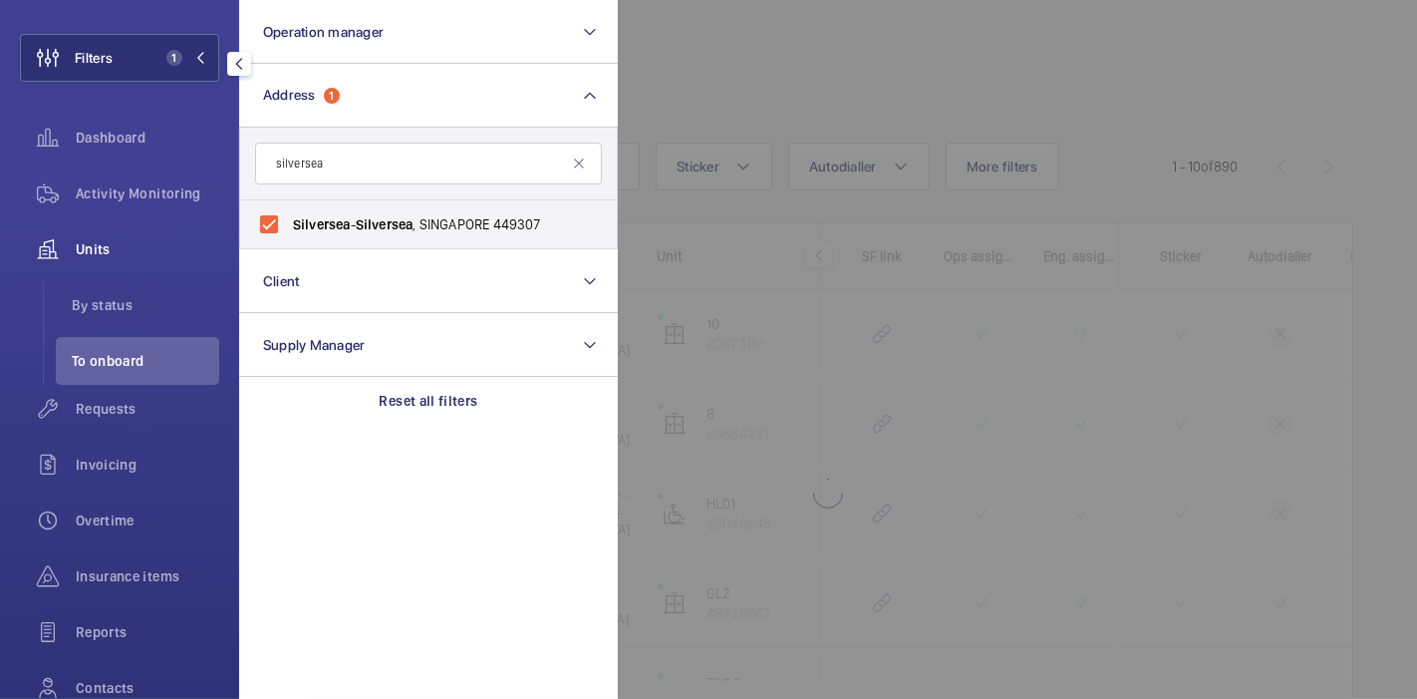
click at [725, 72] on div at bounding box center [1326, 349] width 1417 height 699
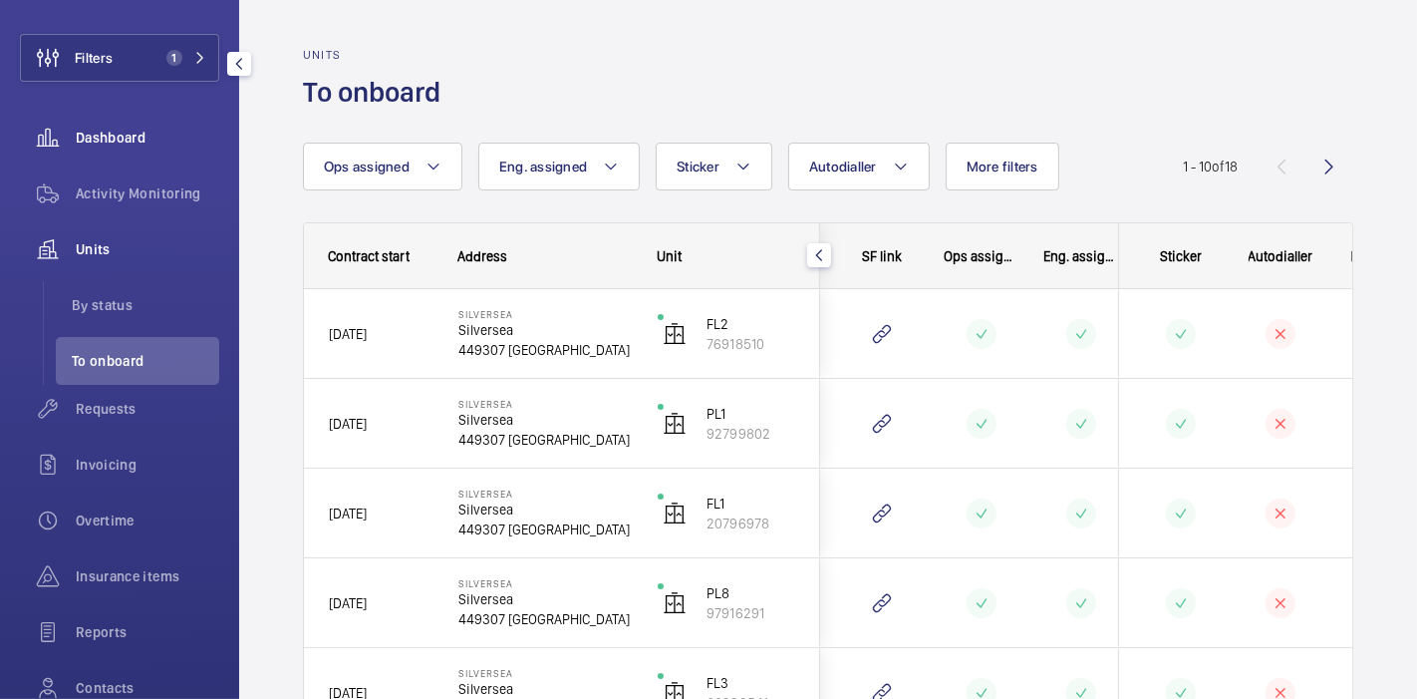
click at [127, 141] on span "Dashboard" at bounding box center [148, 138] width 144 height 20
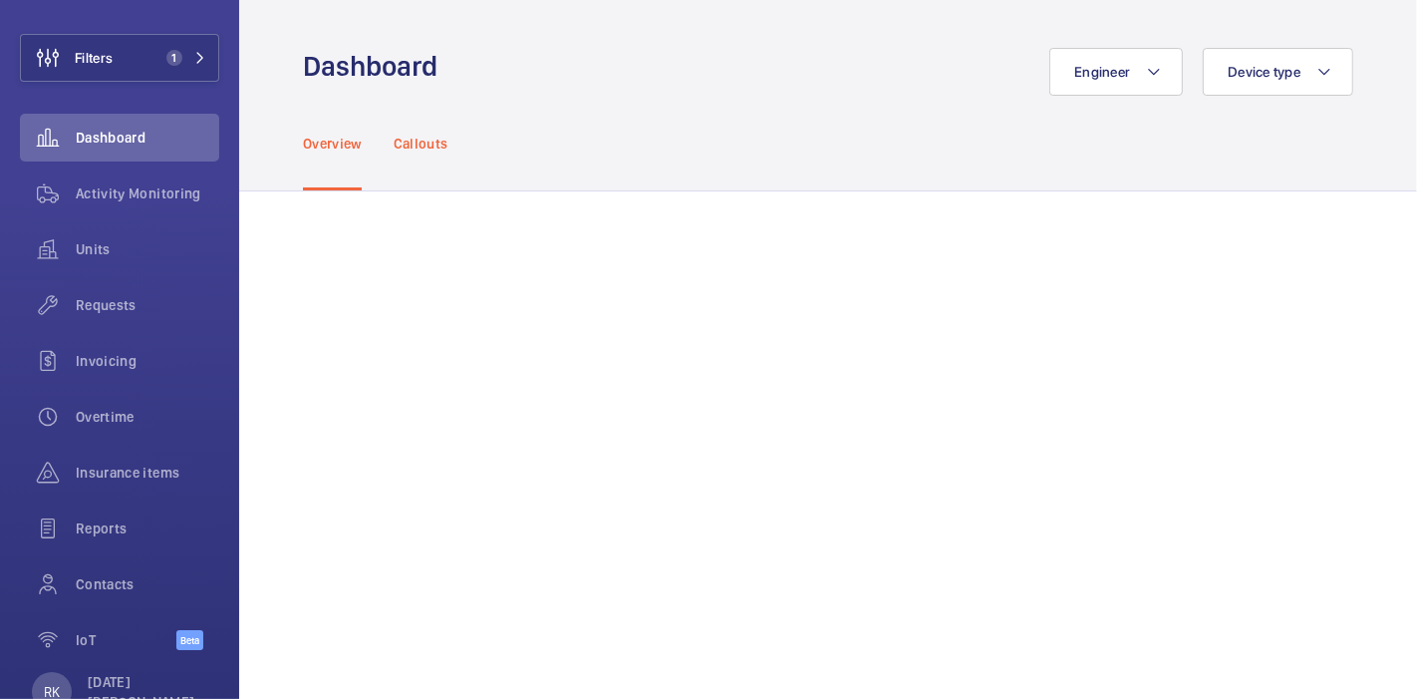
click at [444, 137] on p "Callouts" at bounding box center [421, 144] width 55 height 20
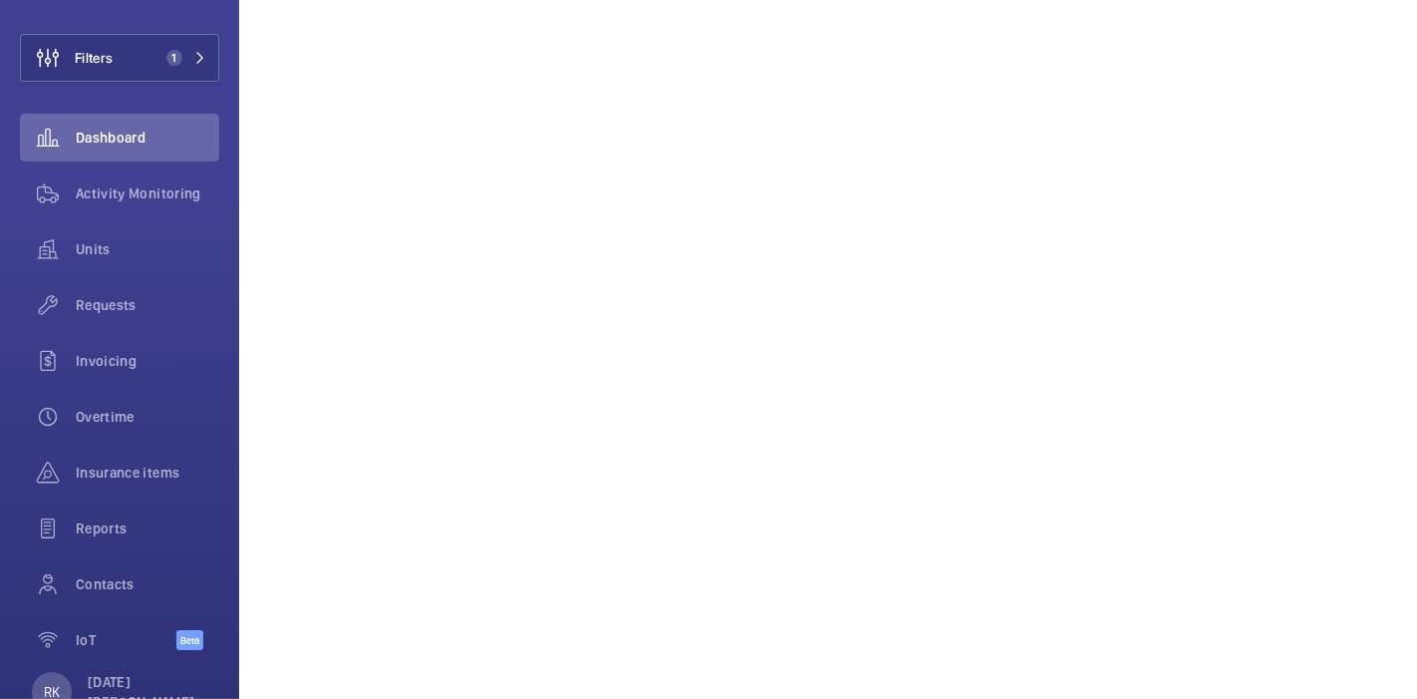
scroll to position [1310, 0]
